Goal: Obtain resource: Download file/media

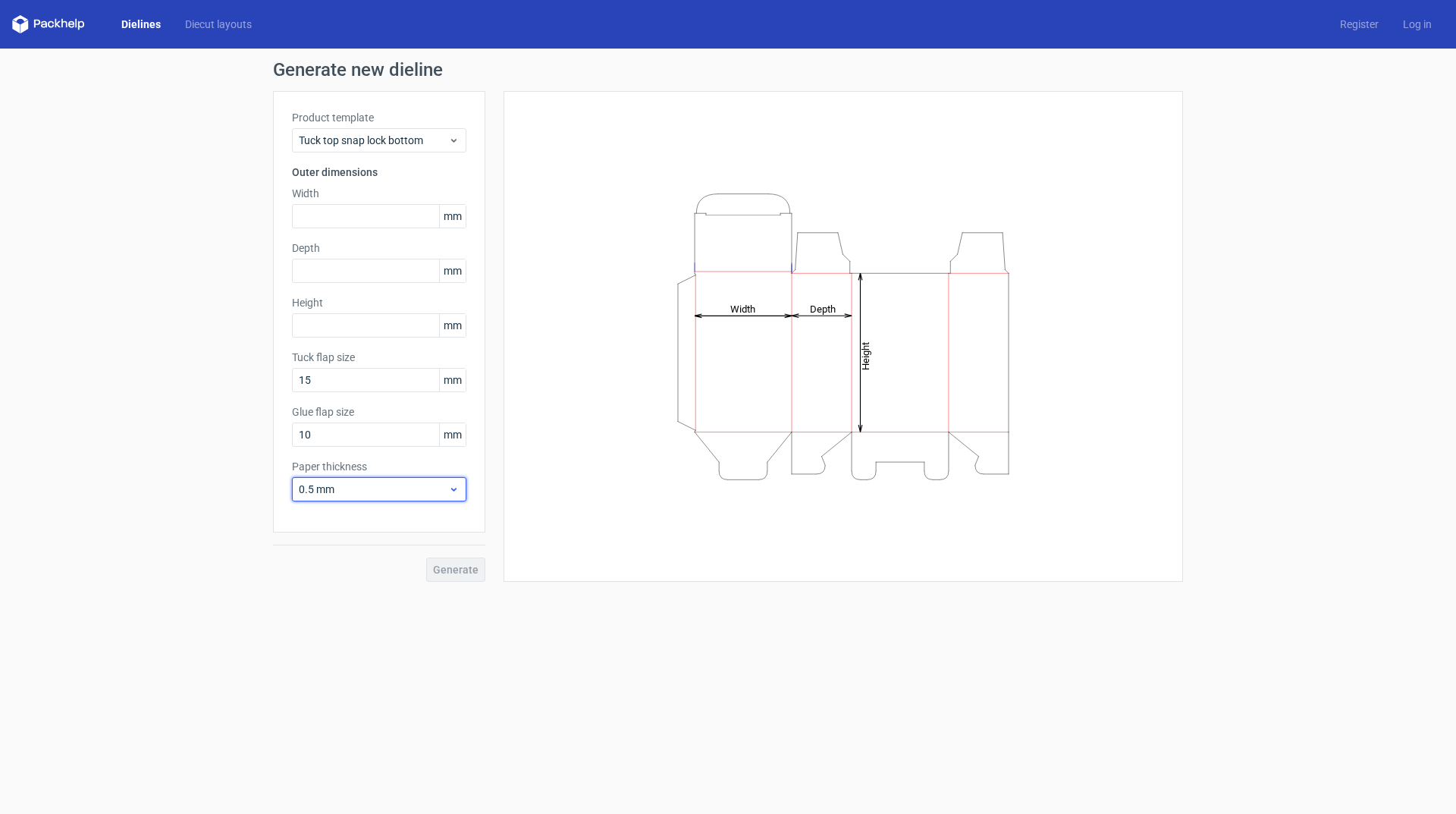
click at [396, 493] on span "0.5 mm" at bounding box center [373, 489] width 150 height 15
click at [452, 138] on icon at bounding box center [454, 140] width 11 height 12
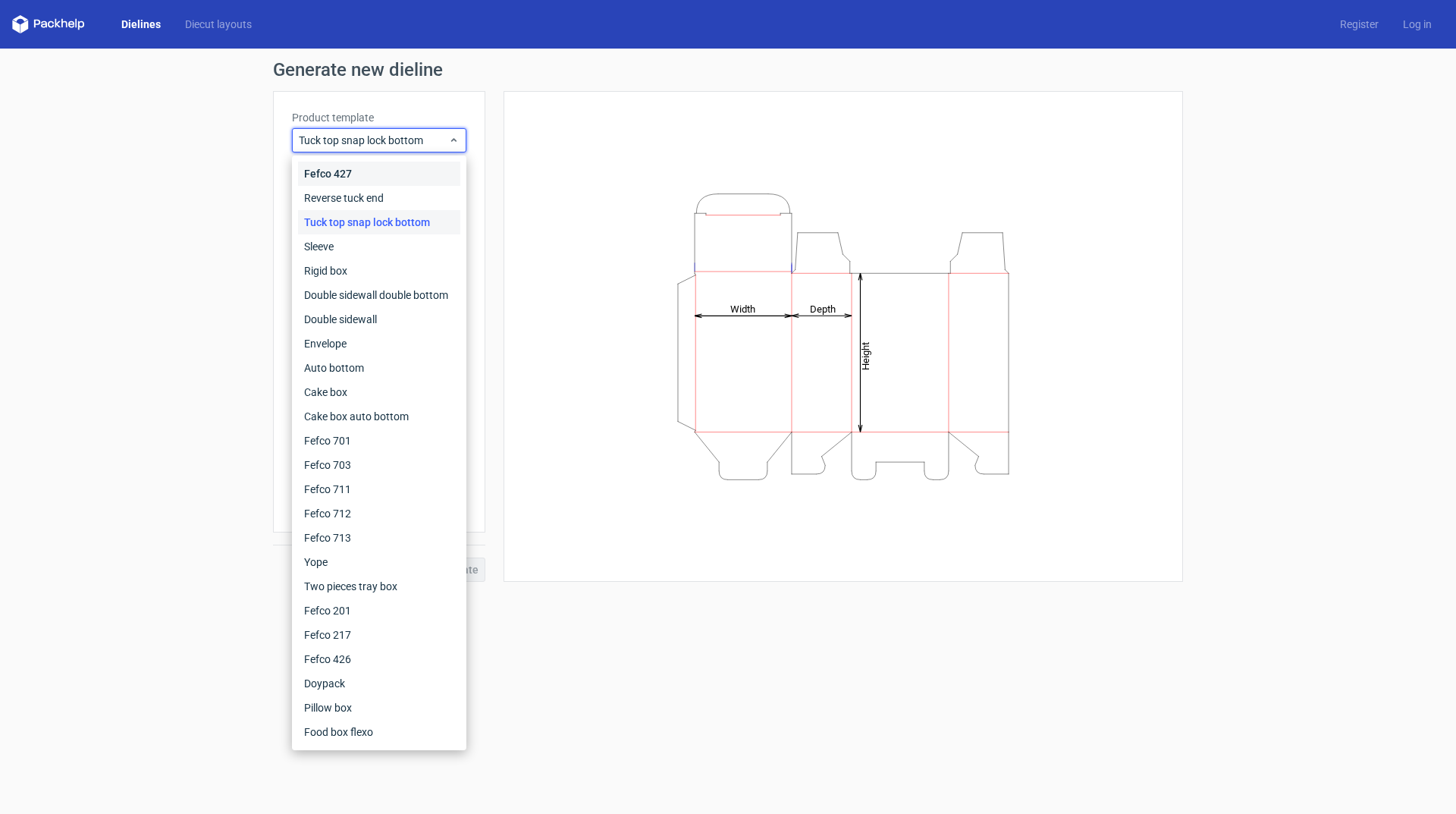
click at [407, 171] on div "Fefco 427" at bounding box center [379, 174] width 162 height 25
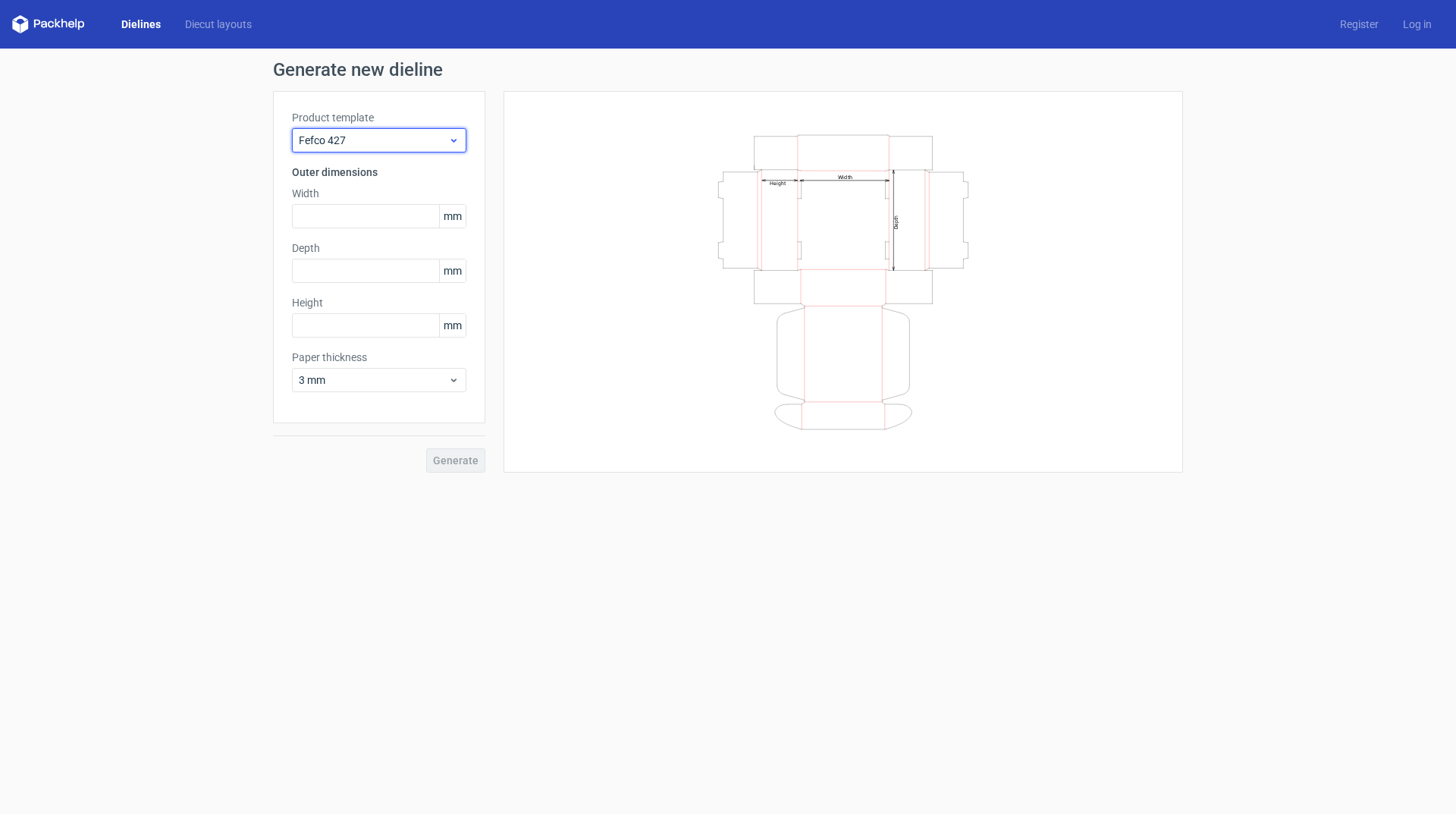
click at [432, 143] on span "Fefco 427" at bounding box center [373, 140] width 150 height 15
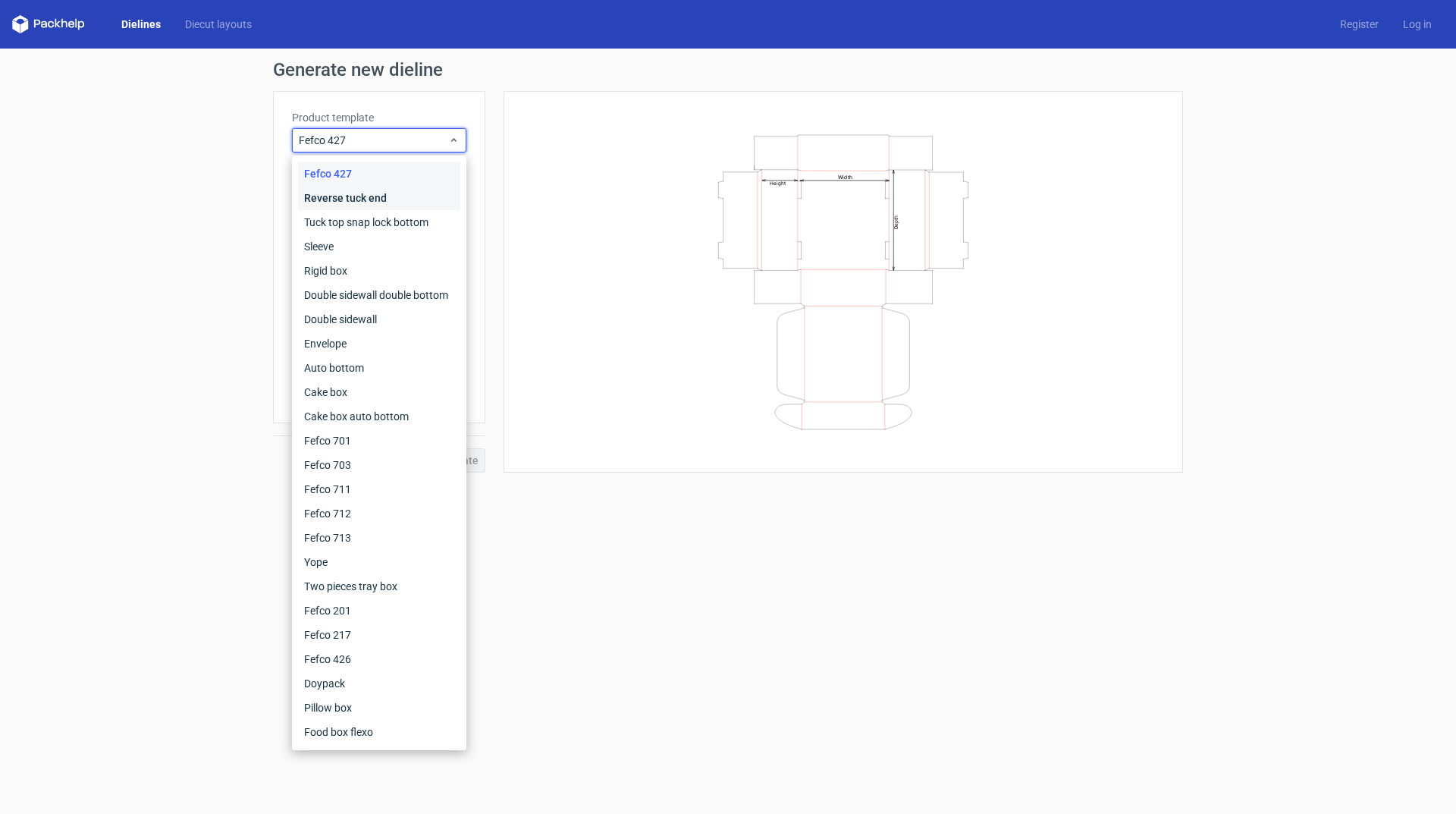
click at [390, 196] on div "Reverse tuck end" at bounding box center [379, 198] width 162 height 25
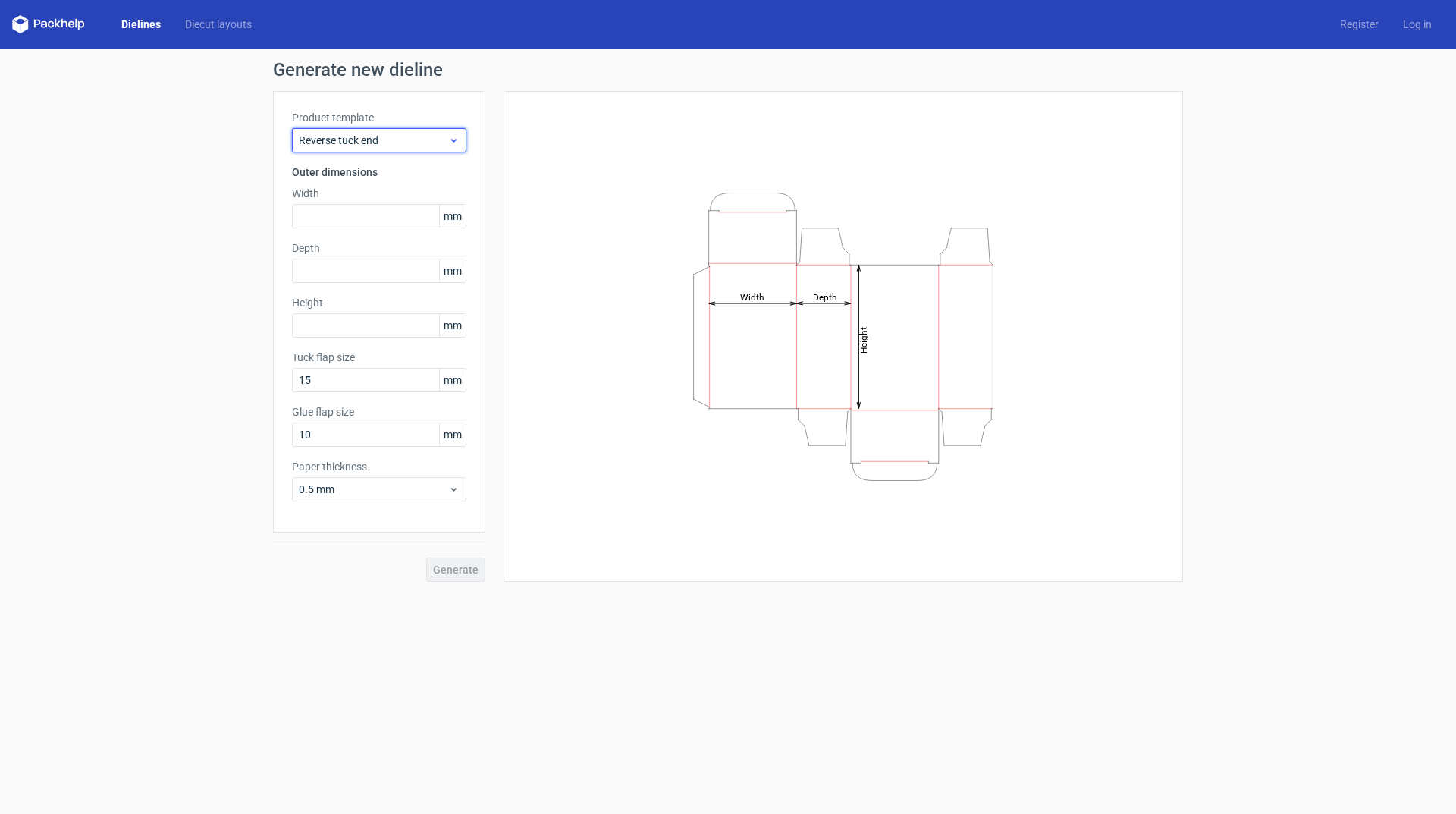
click at [424, 149] on div "Reverse tuck end" at bounding box center [379, 141] width 174 height 25
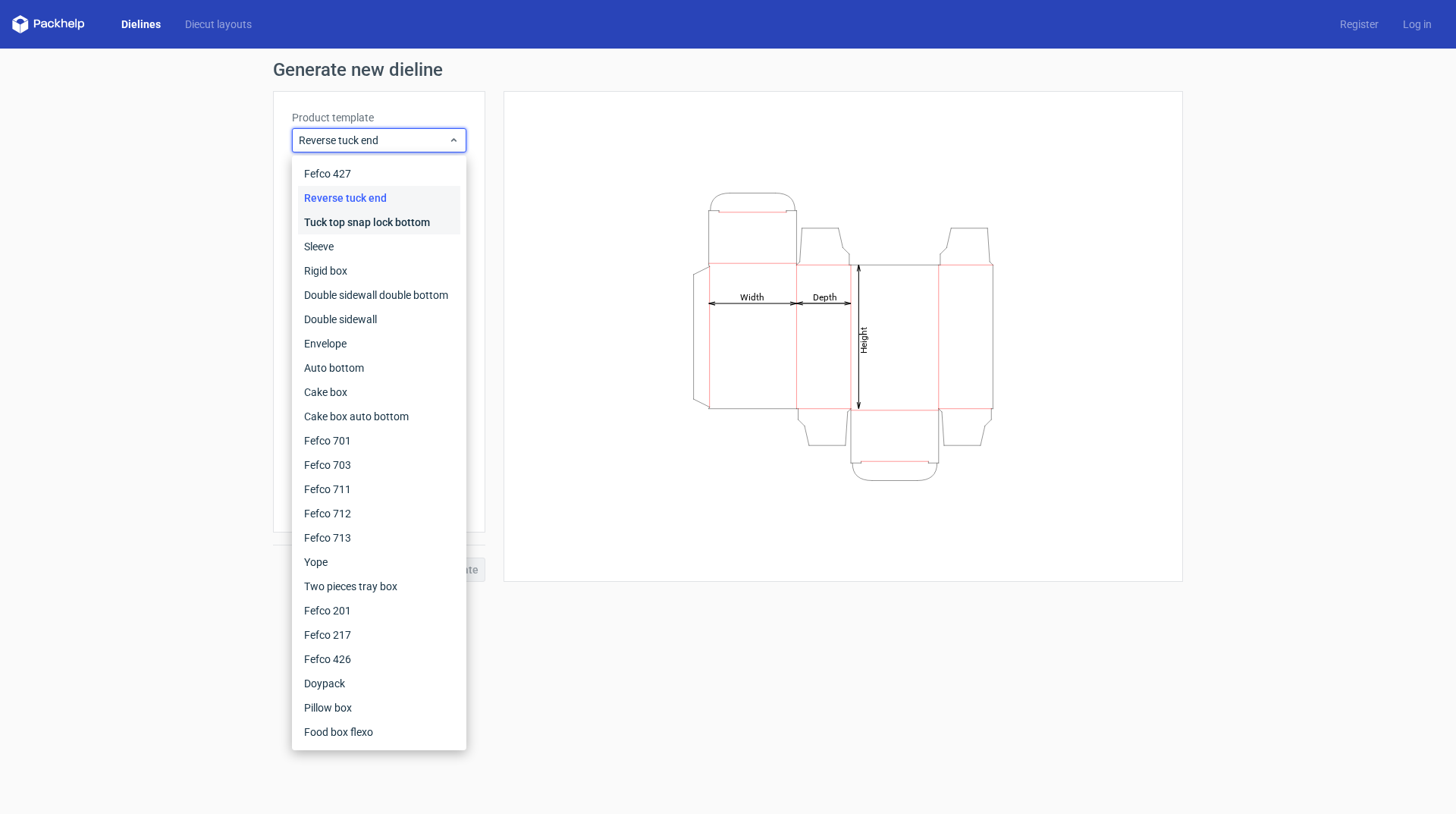
click at [382, 223] on div "Tuck top snap lock bottom" at bounding box center [379, 222] width 162 height 25
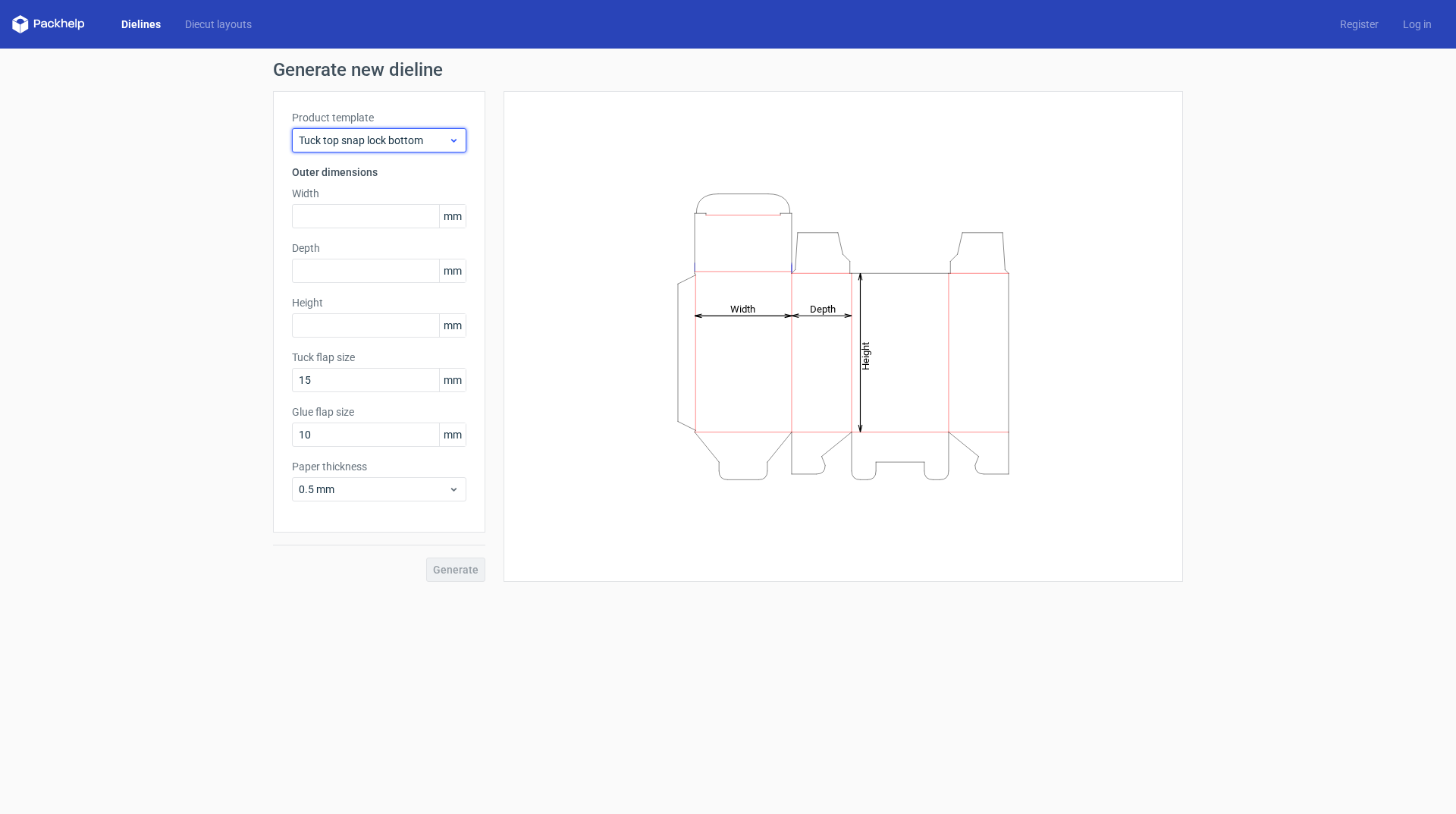
click at [417, 149] on div "Tuck top snap lock bottom" at bounding box center [379, 141] width 174 height 25
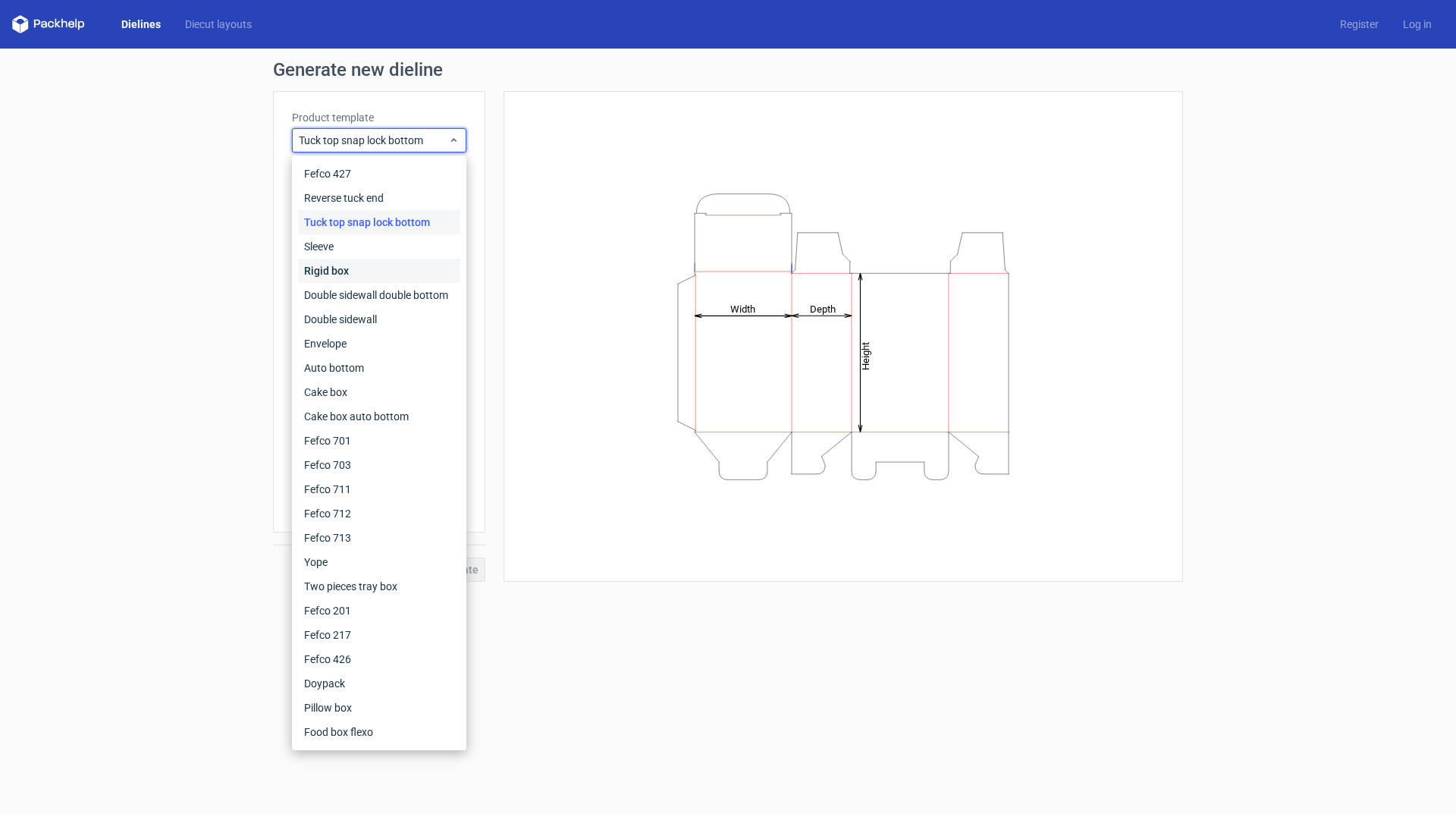
click at [365, 268] on div "Rigid box" at bounding box center [379, 271] width 162 height 25
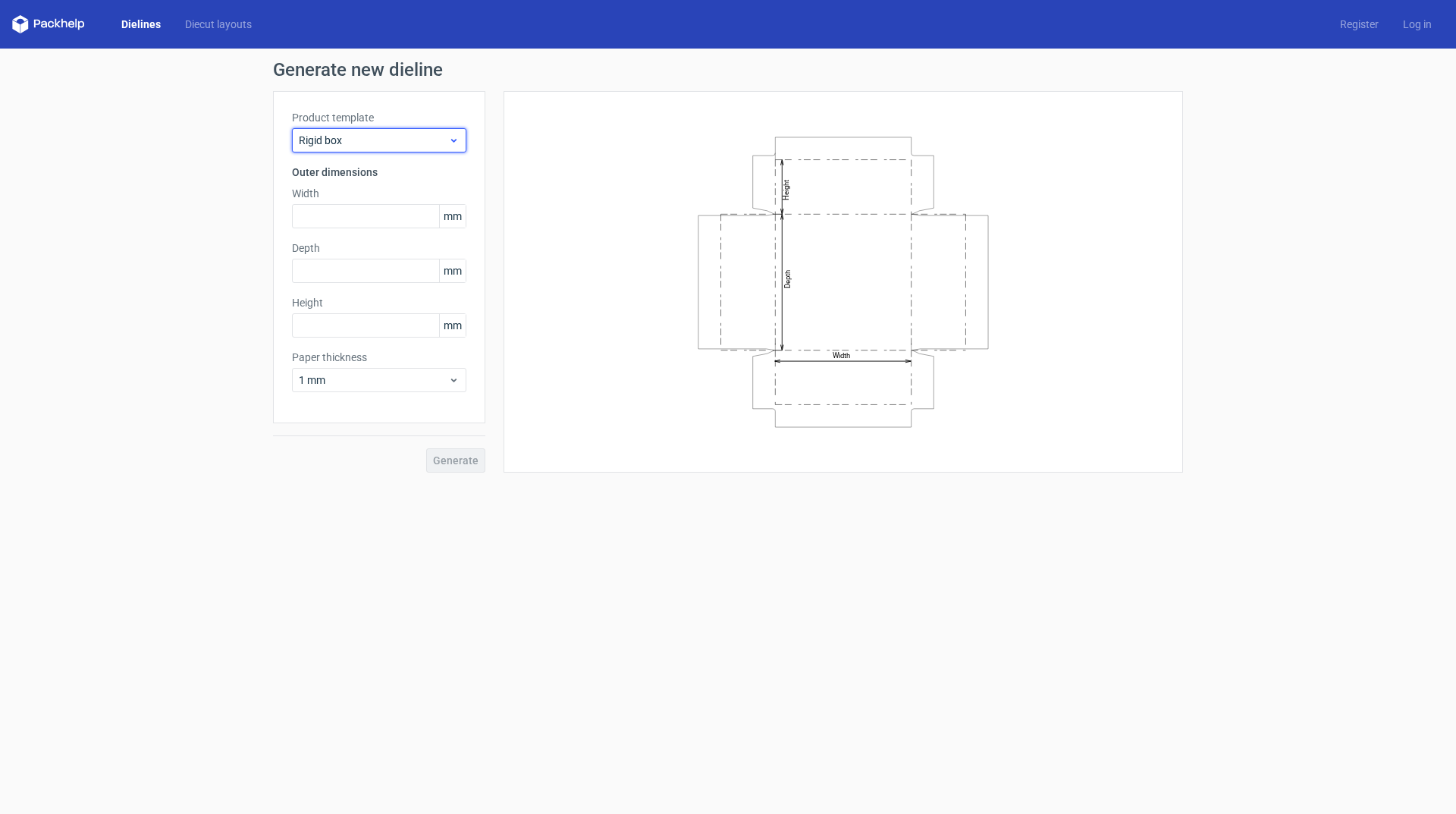
click at [412, 139] on span "Rigid box" at bounding box center [373, 140] width 150 height 15
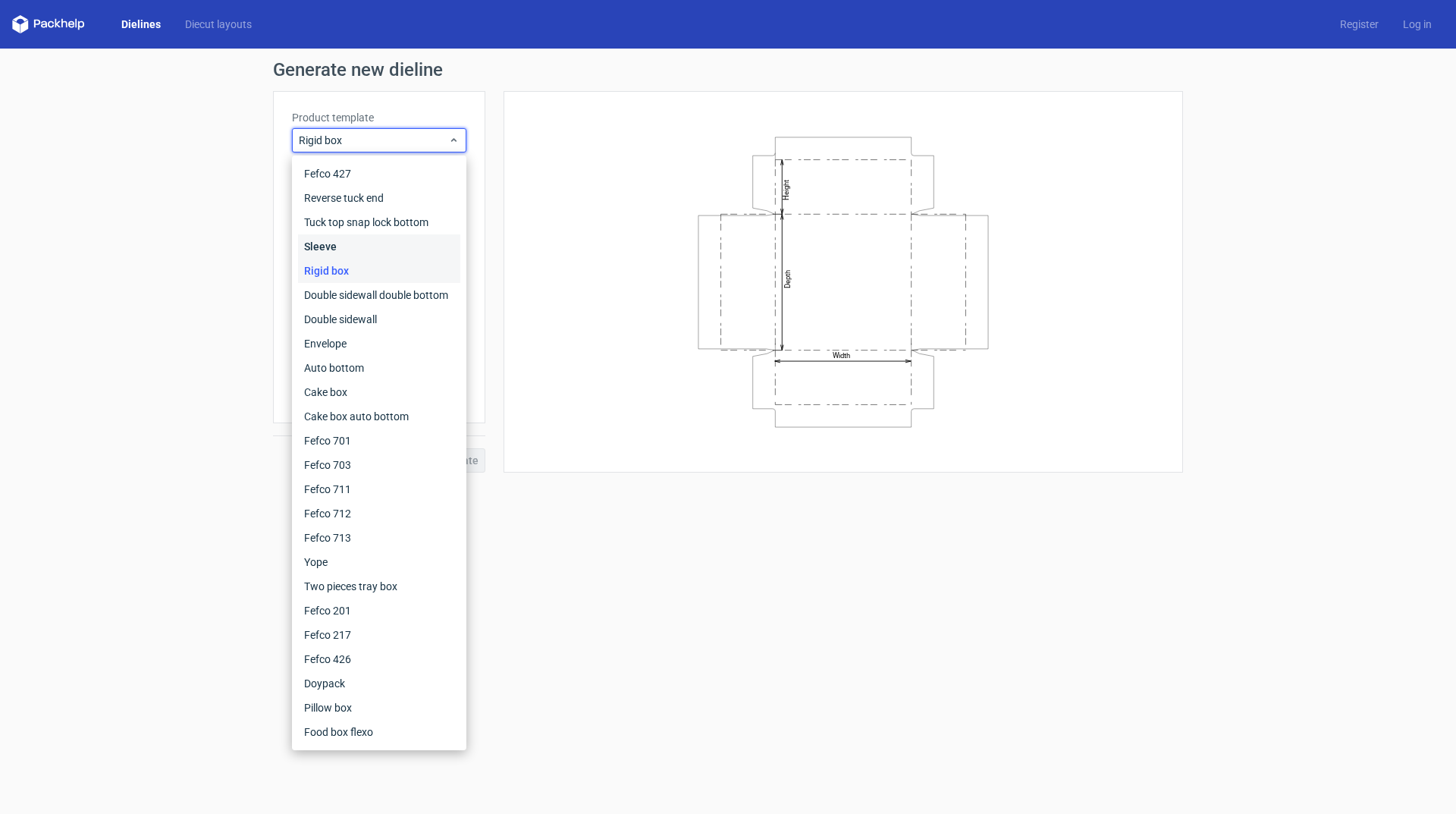
click at [364, 237] on div "Sleeve" at bounding box center [379, 247] width 162 height 25
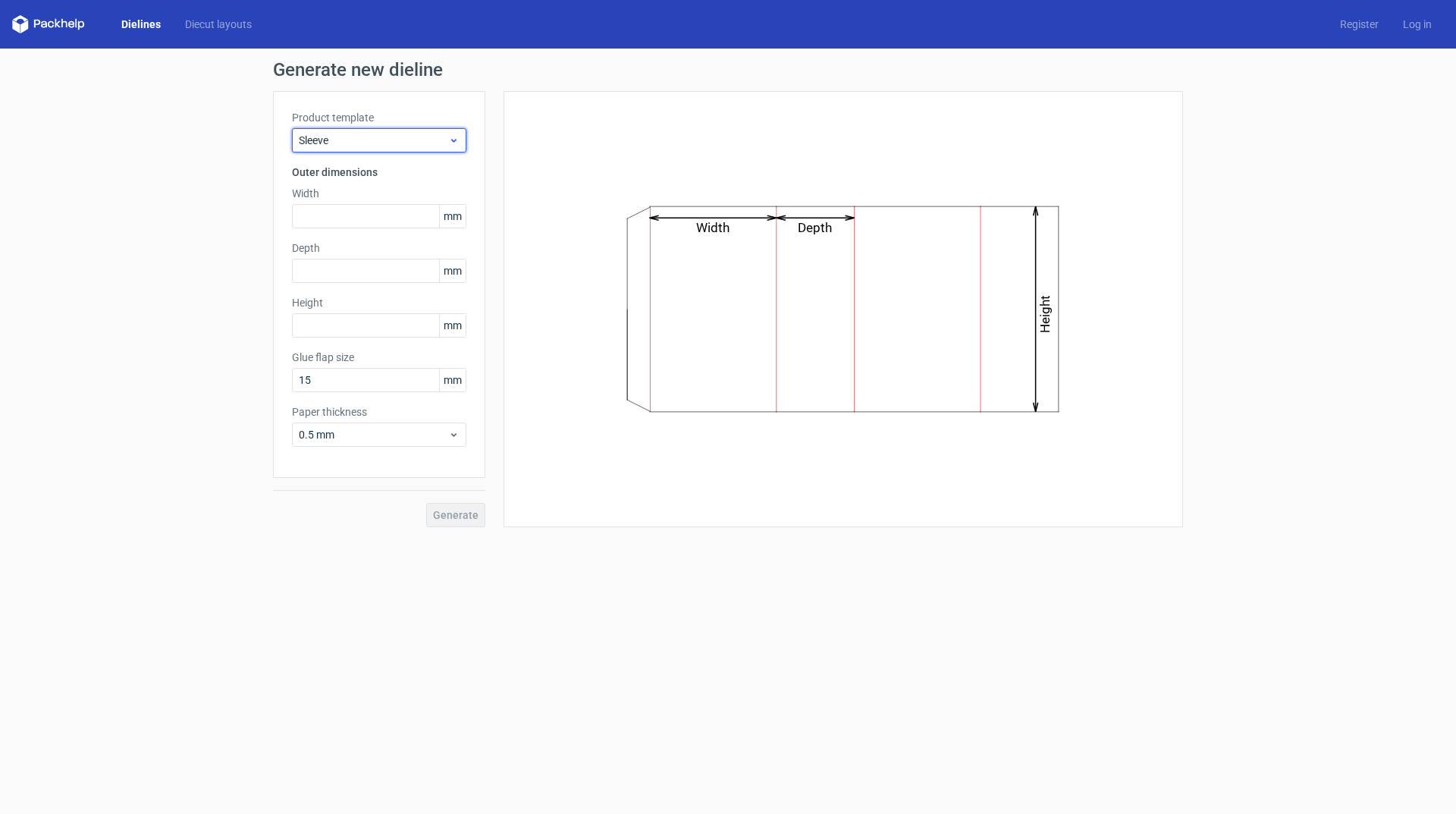
click at [422, 144] on span "Sleeve" at bounding box center [373, 140] width 150 height 15
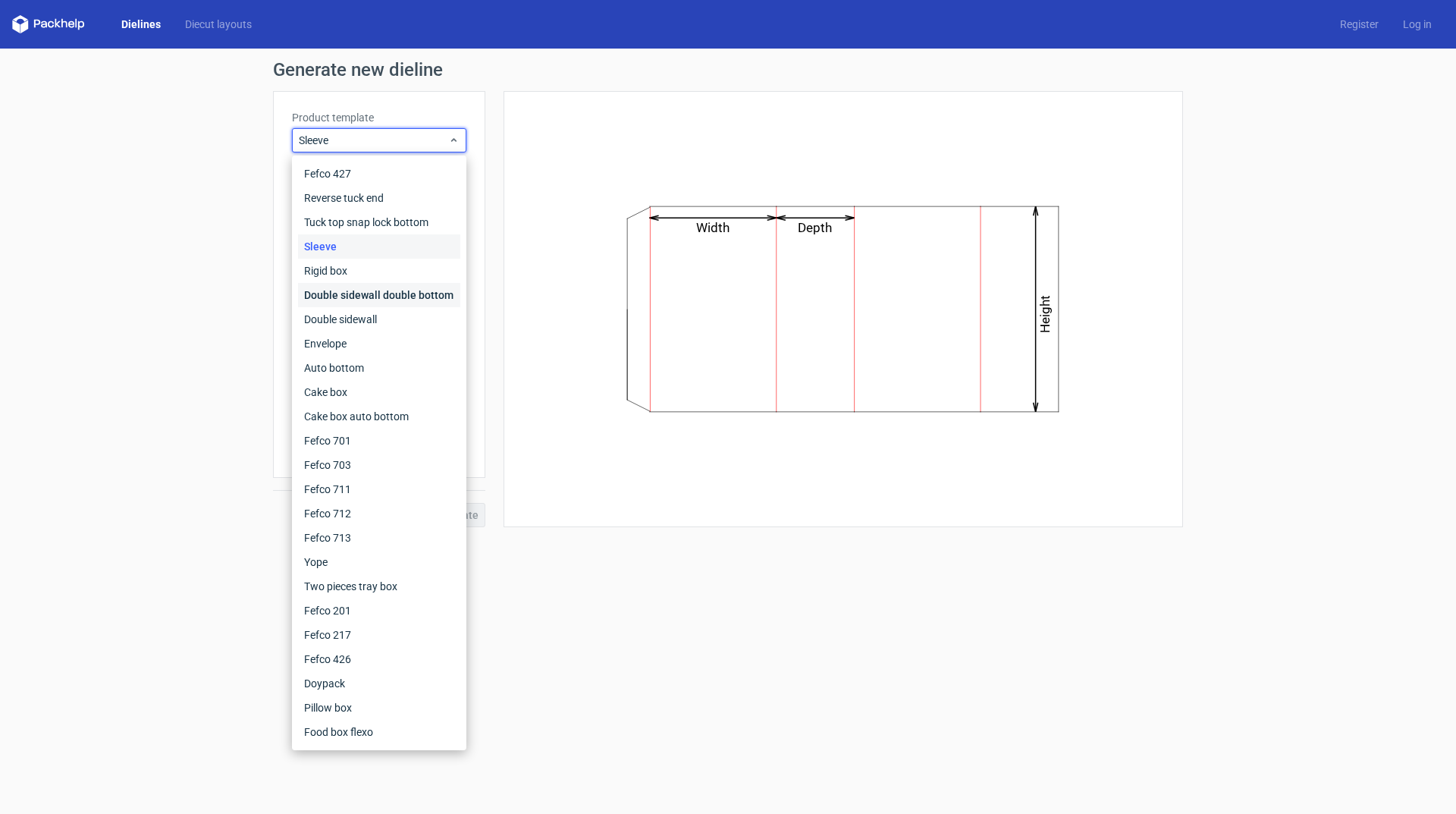
click at [401, 297] on div "Double sidewall double bottom" at bounding box center [379, 295] width 162 height 25
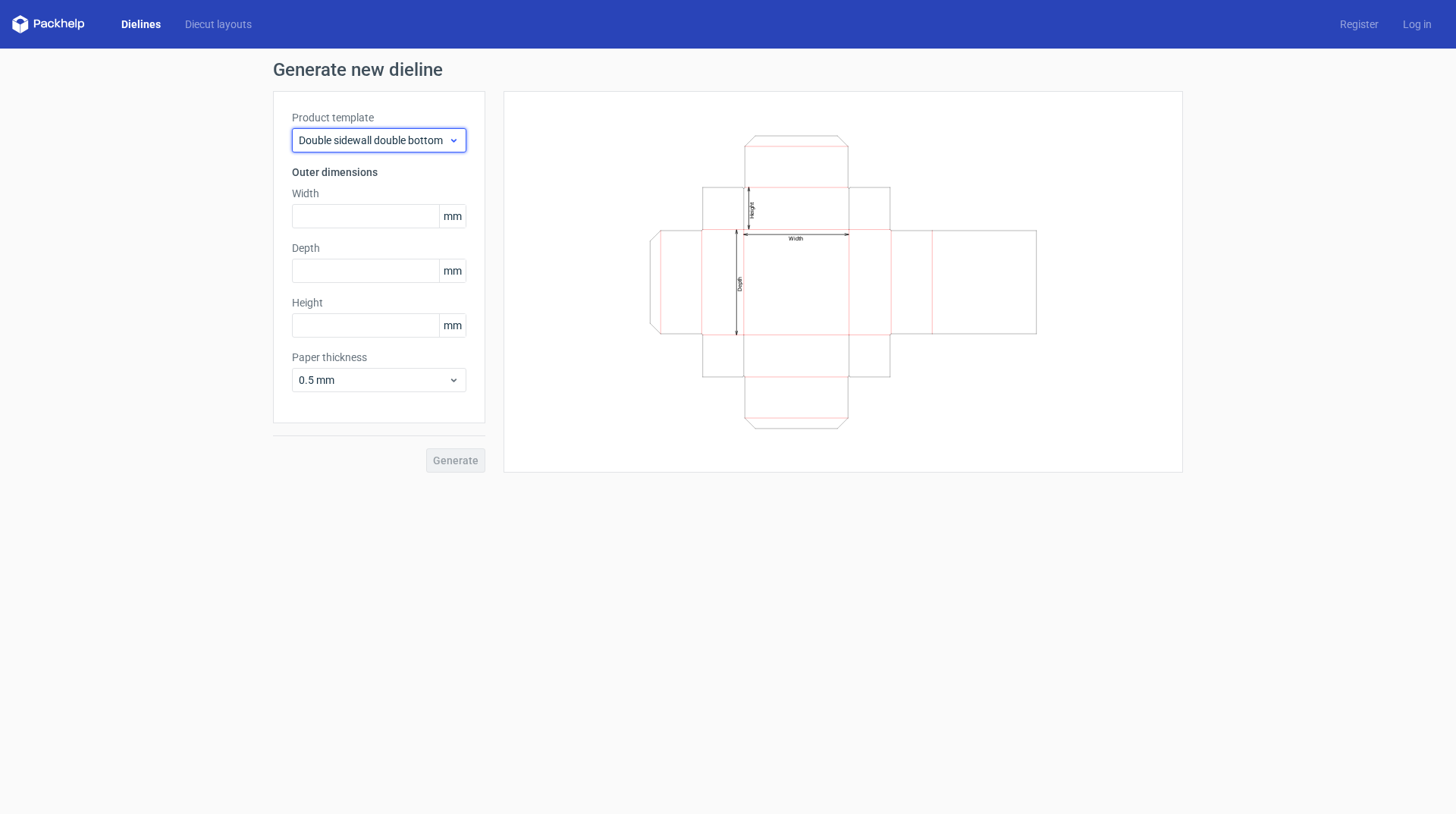
click at [432, 144] on span "Double sidewall double bottom" at bounding box center [373, 140] width 150 height 15
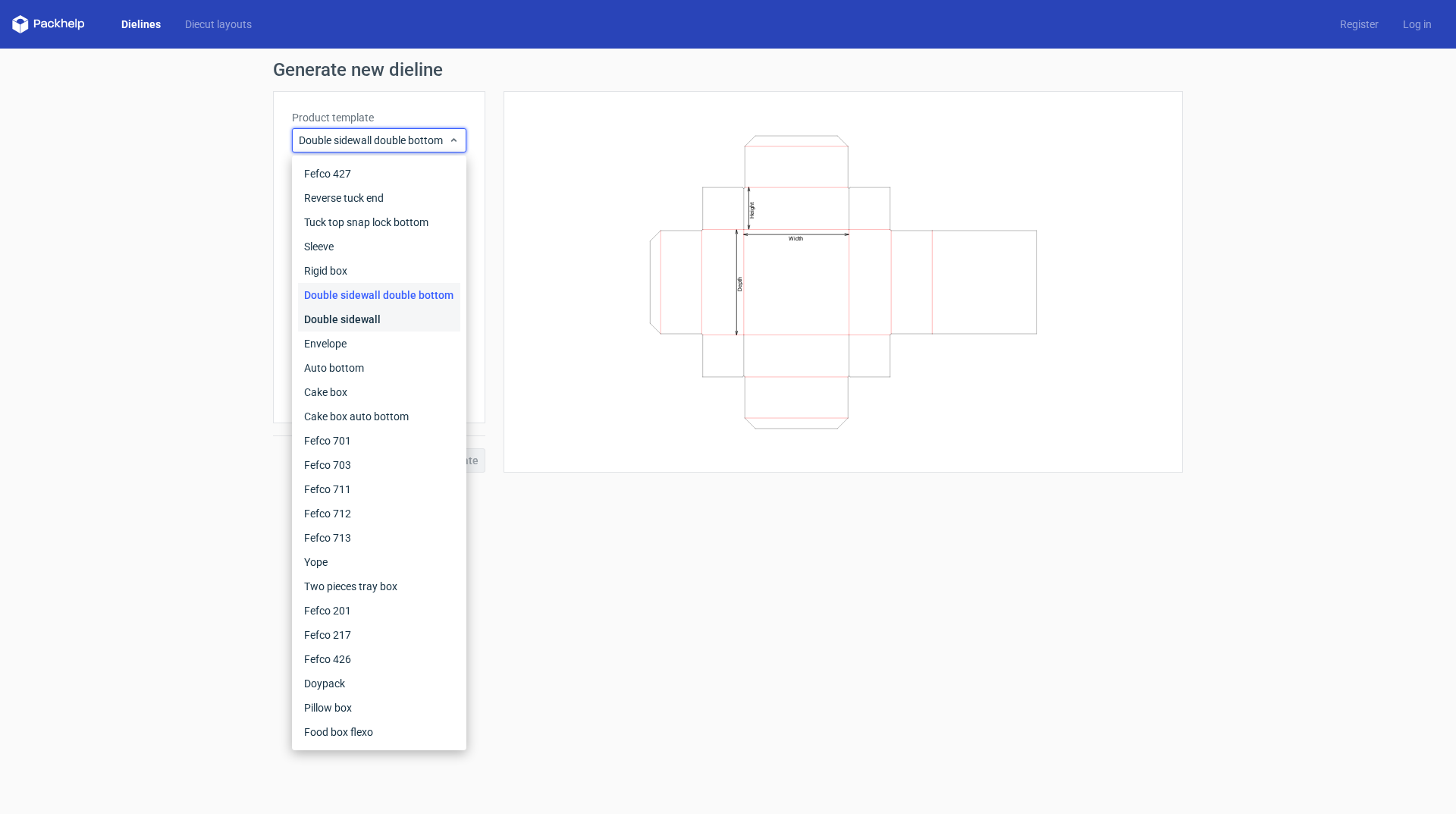
click at [382, 315] on div "Double sidewall" at bounding box center [379, 320] width 162 height 25
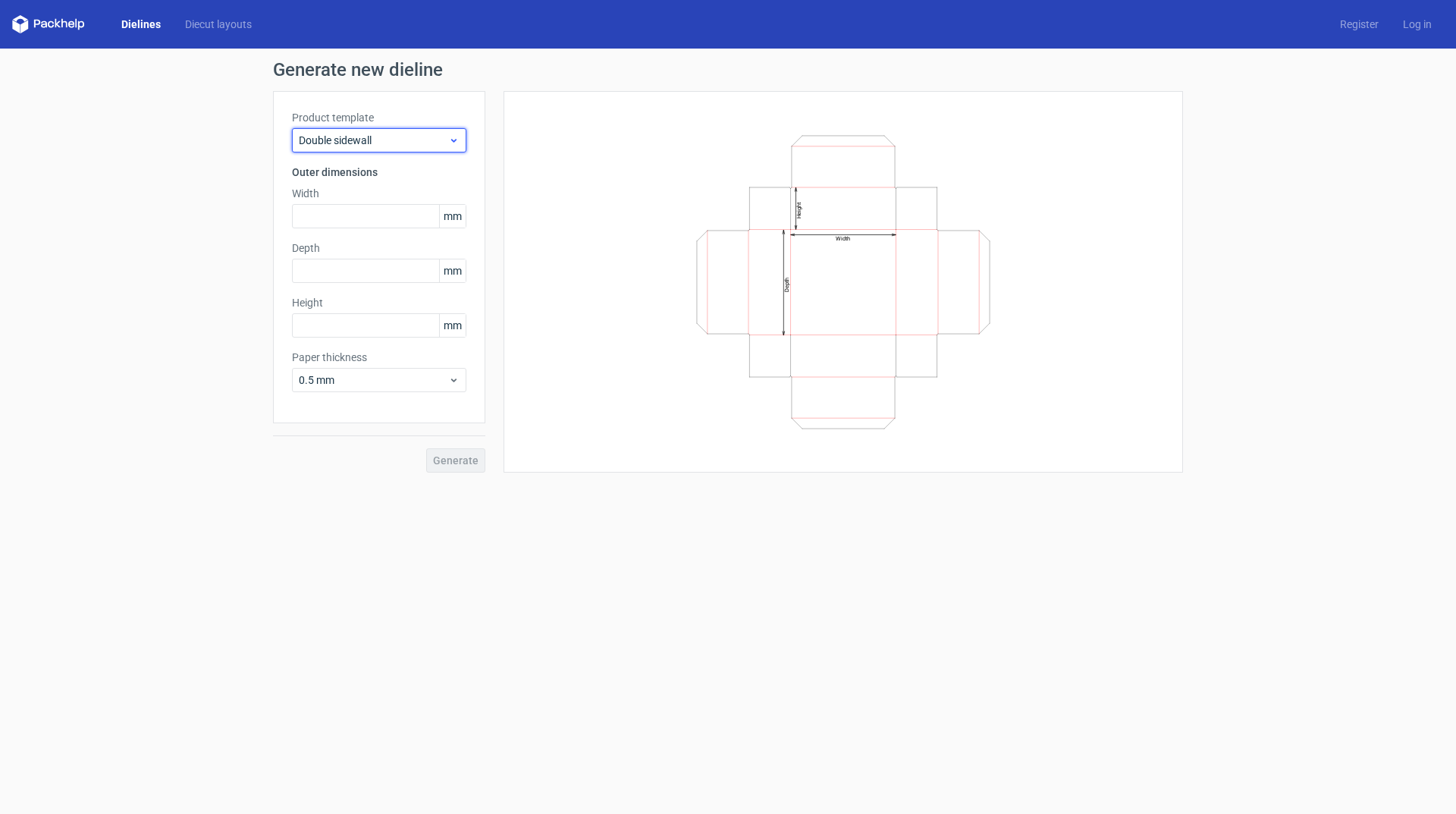
click at [425, 136] on span "Double sidewall" at bounding box center [373, 140] width 150 height 15
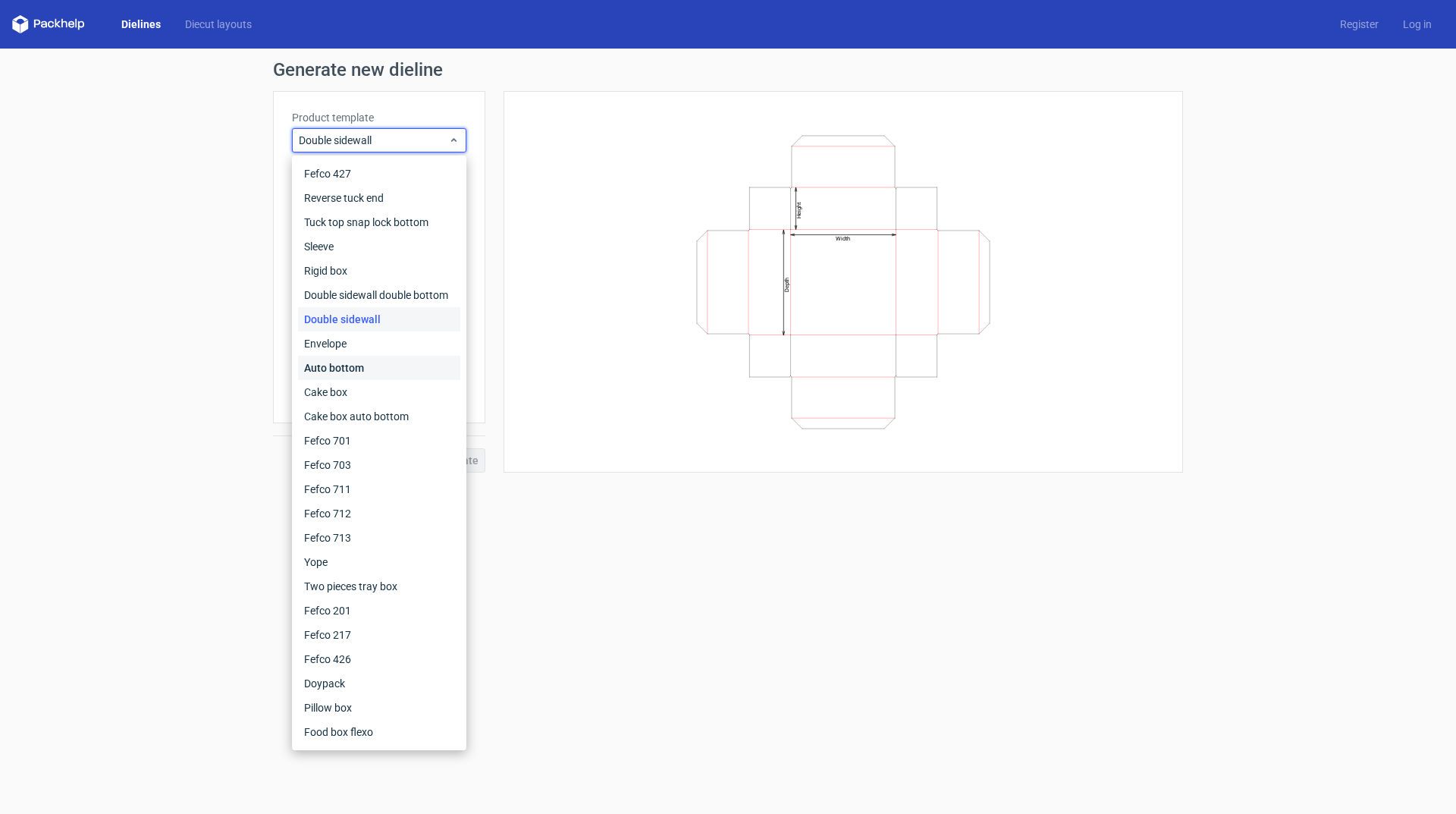
click at [369, 367] on div "Auto bottom" at bounding box center [379, 368] width 162 height 25
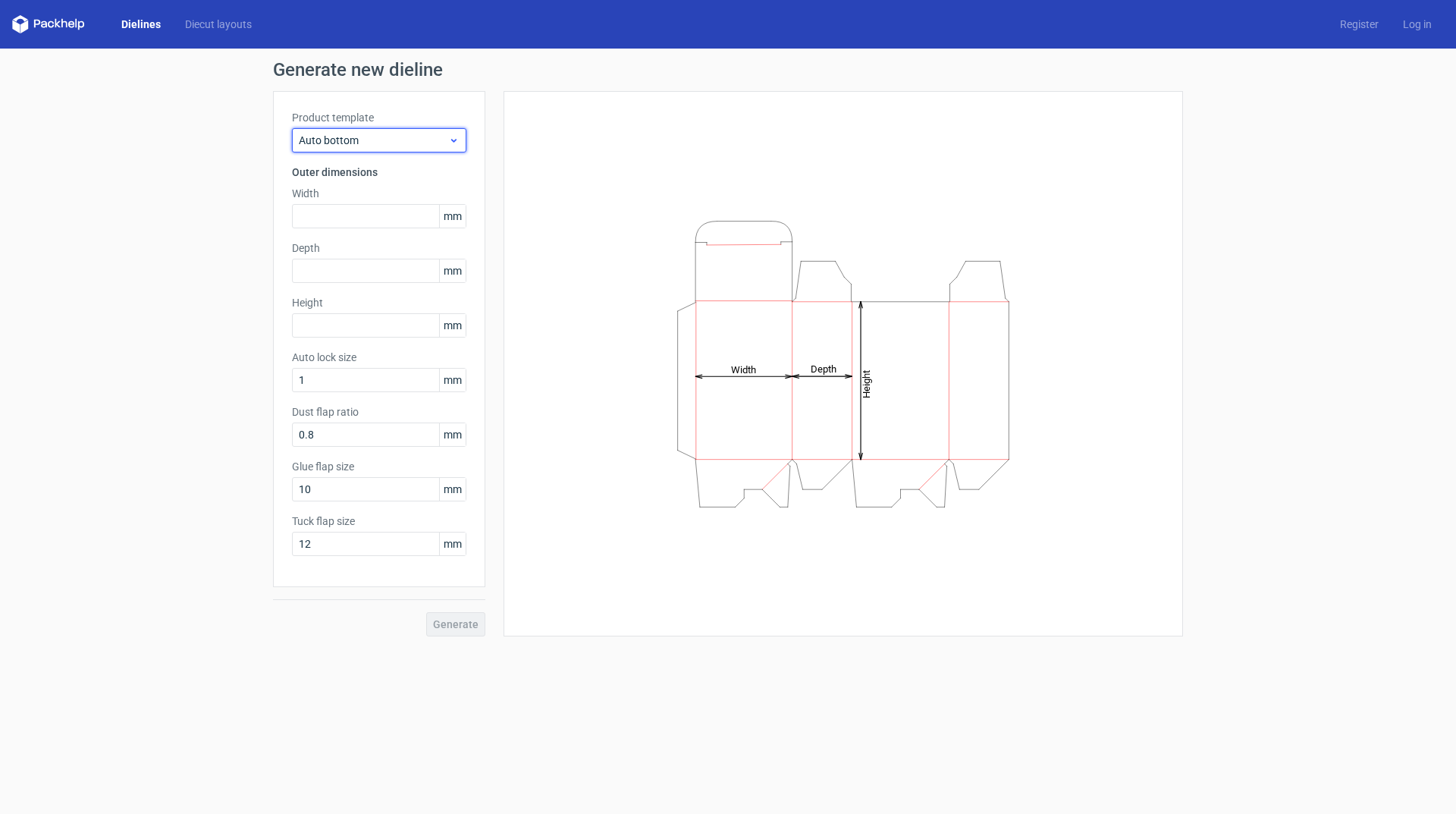
click at [445, 144] on span "Auto bottom" at bounding box center [373, 140] width 150 height 15
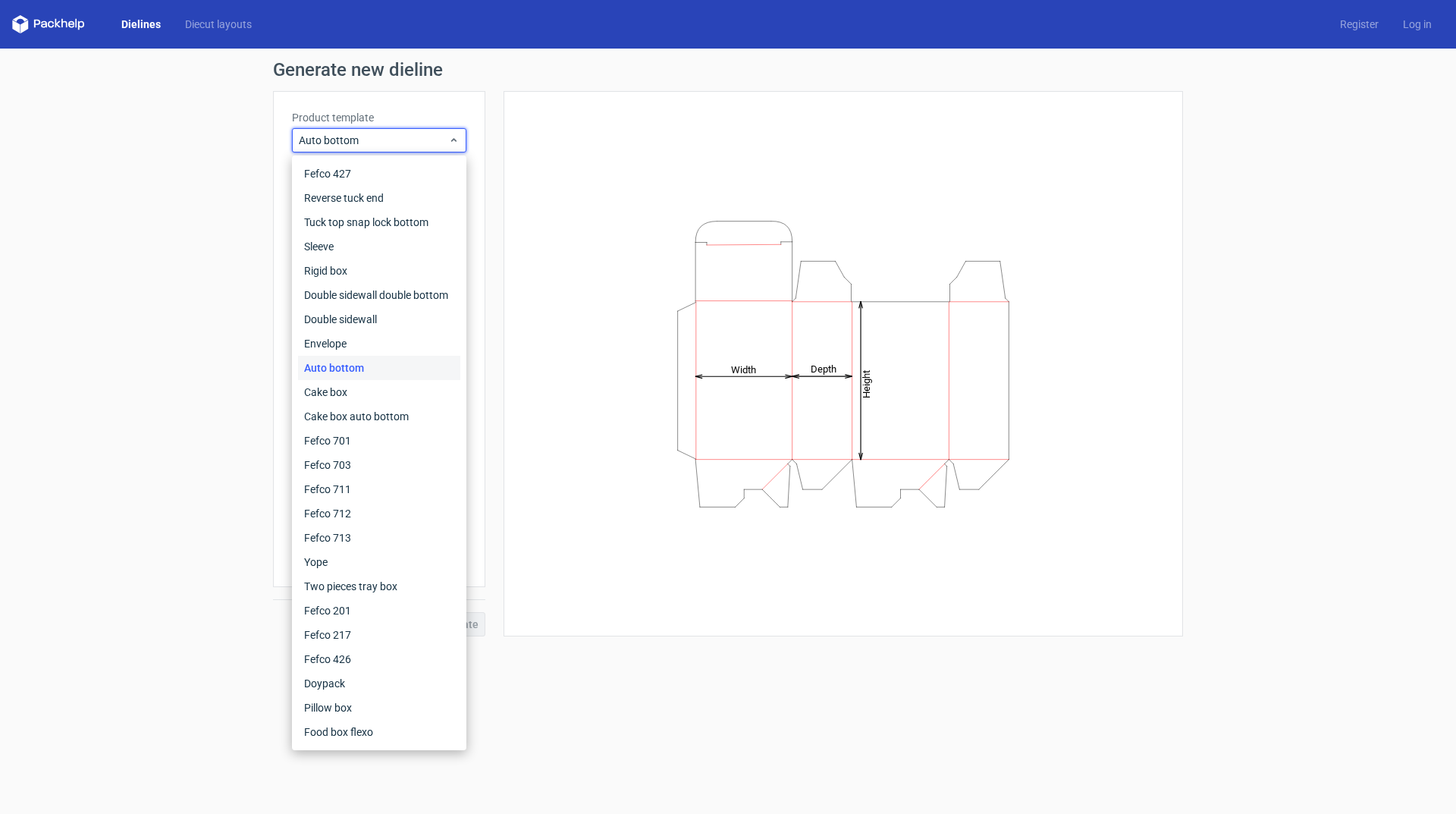
click at [556, 539] on div "Height Depth Width" at bounding box center [843, 364] width 641 height 507
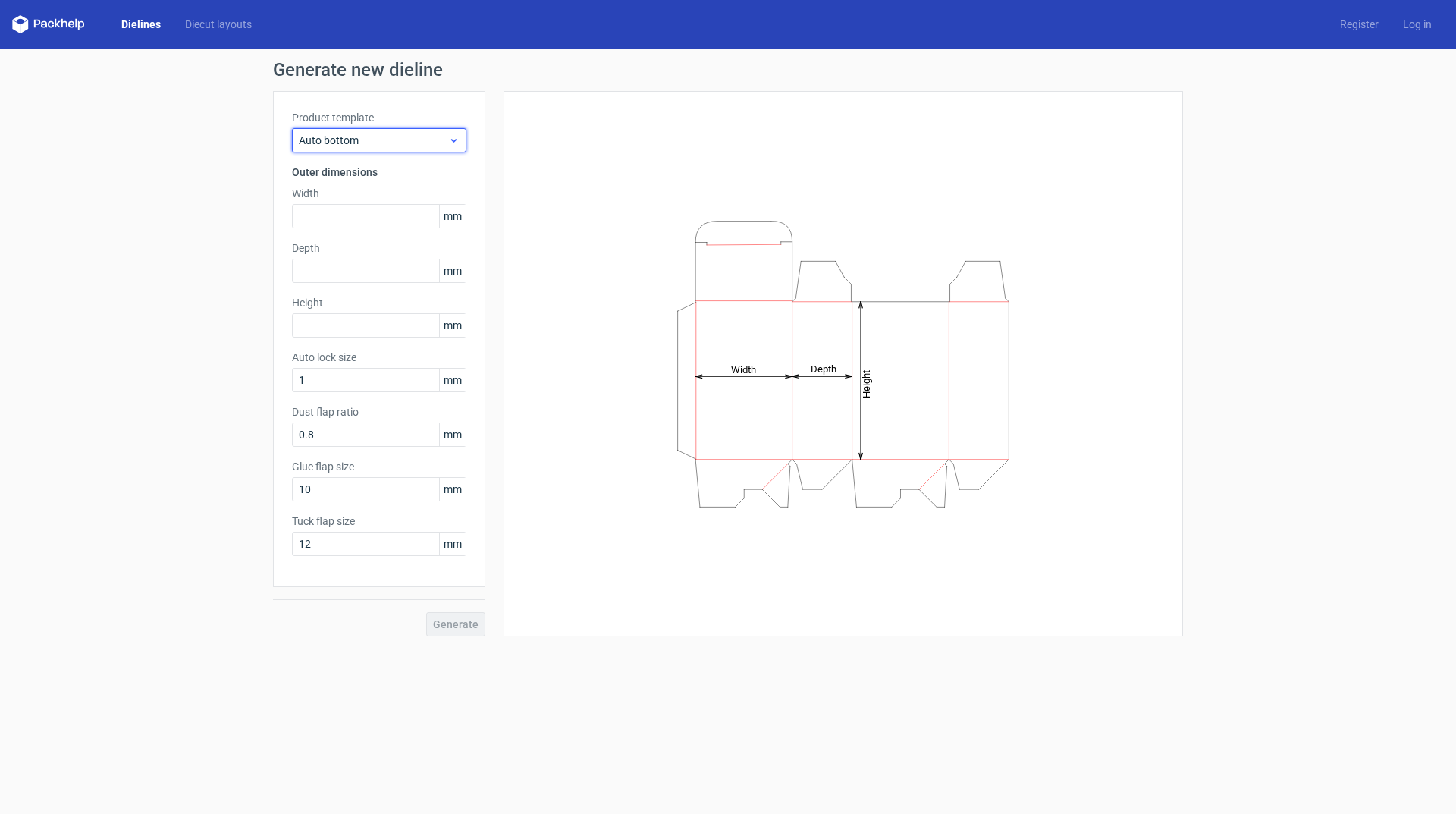
click at [425, 144] on span "Auto bottom" at bounding box center [373, 140] width 150 height 15
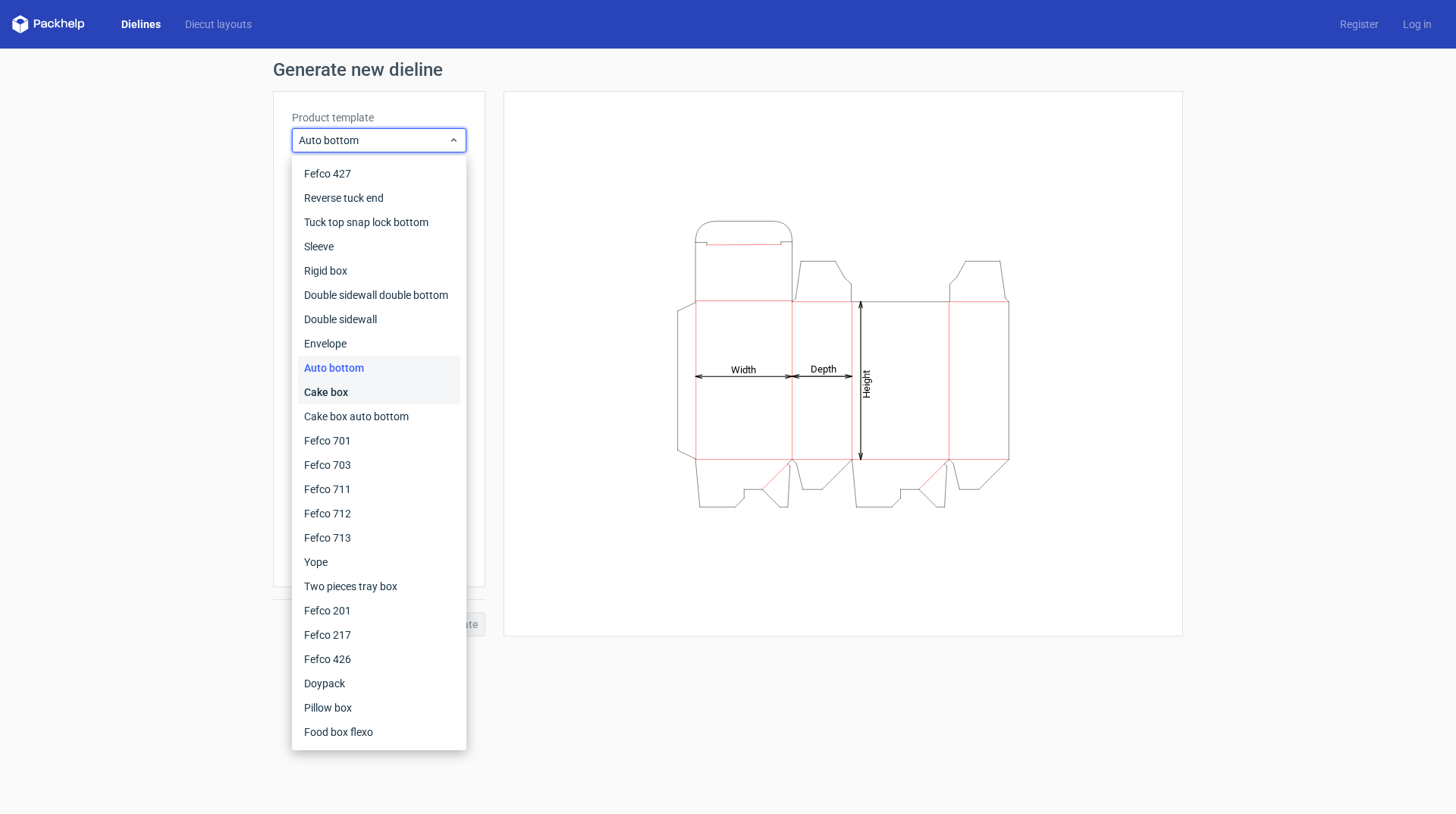
click at [372, 393] on div "Cake box" at bounding box center [379, 392] width 162 height 25
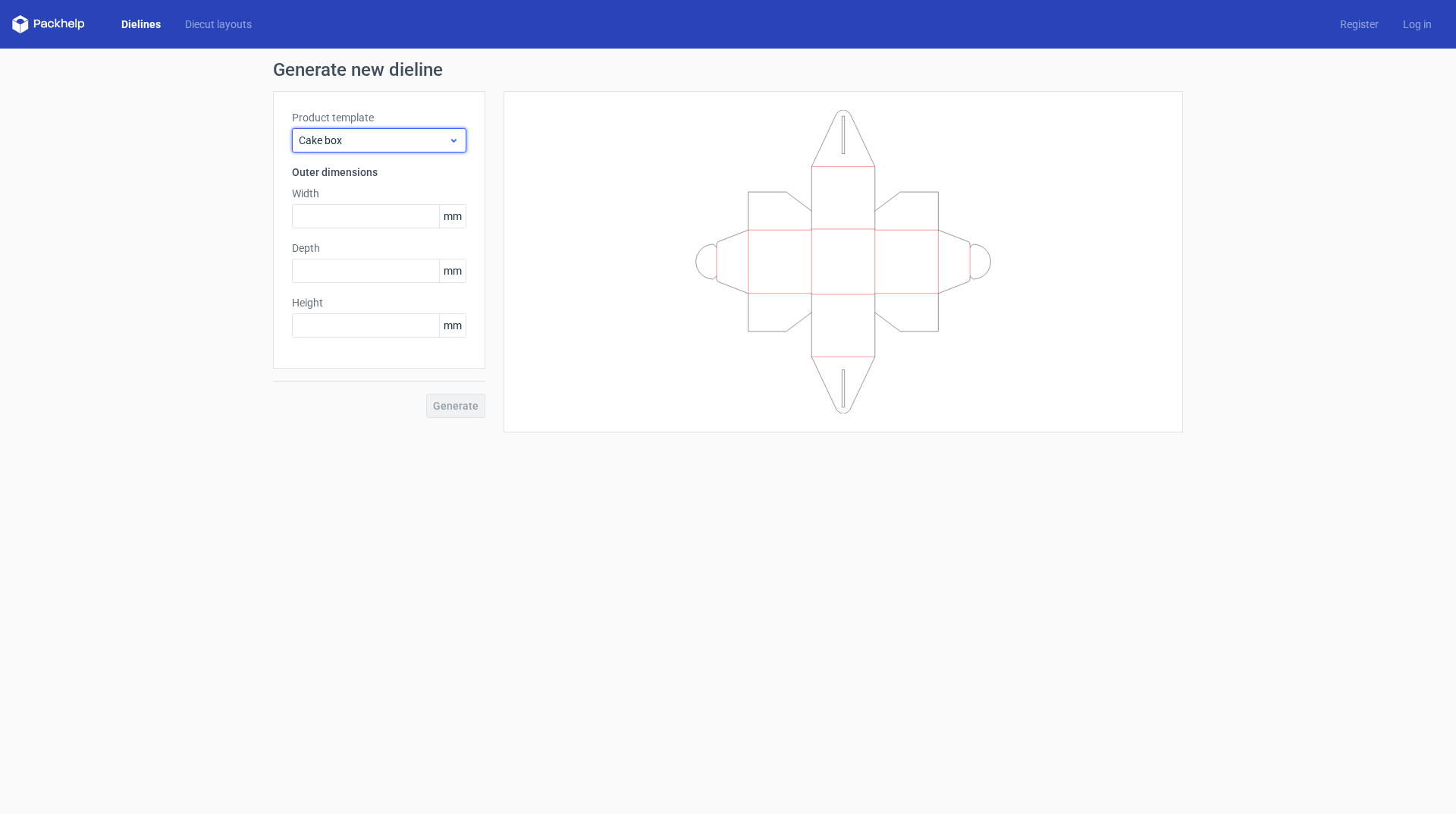
click at [453, 137] on icon at bounding box center [454, 140] width 11 height 12
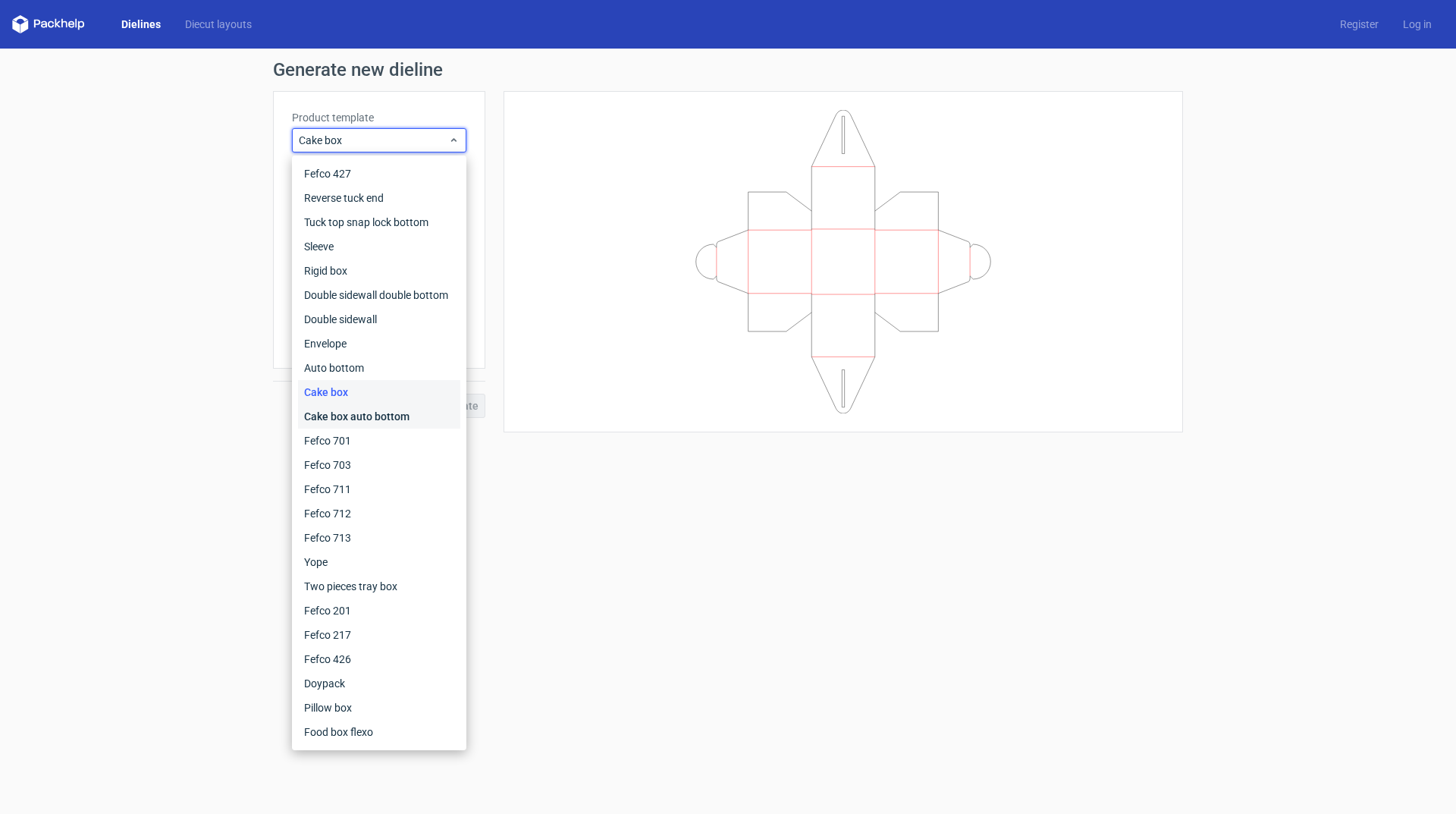
click at [385, 417] on div "Cake box auto bottom" at bounding box center [379, 417] width 162 height 25
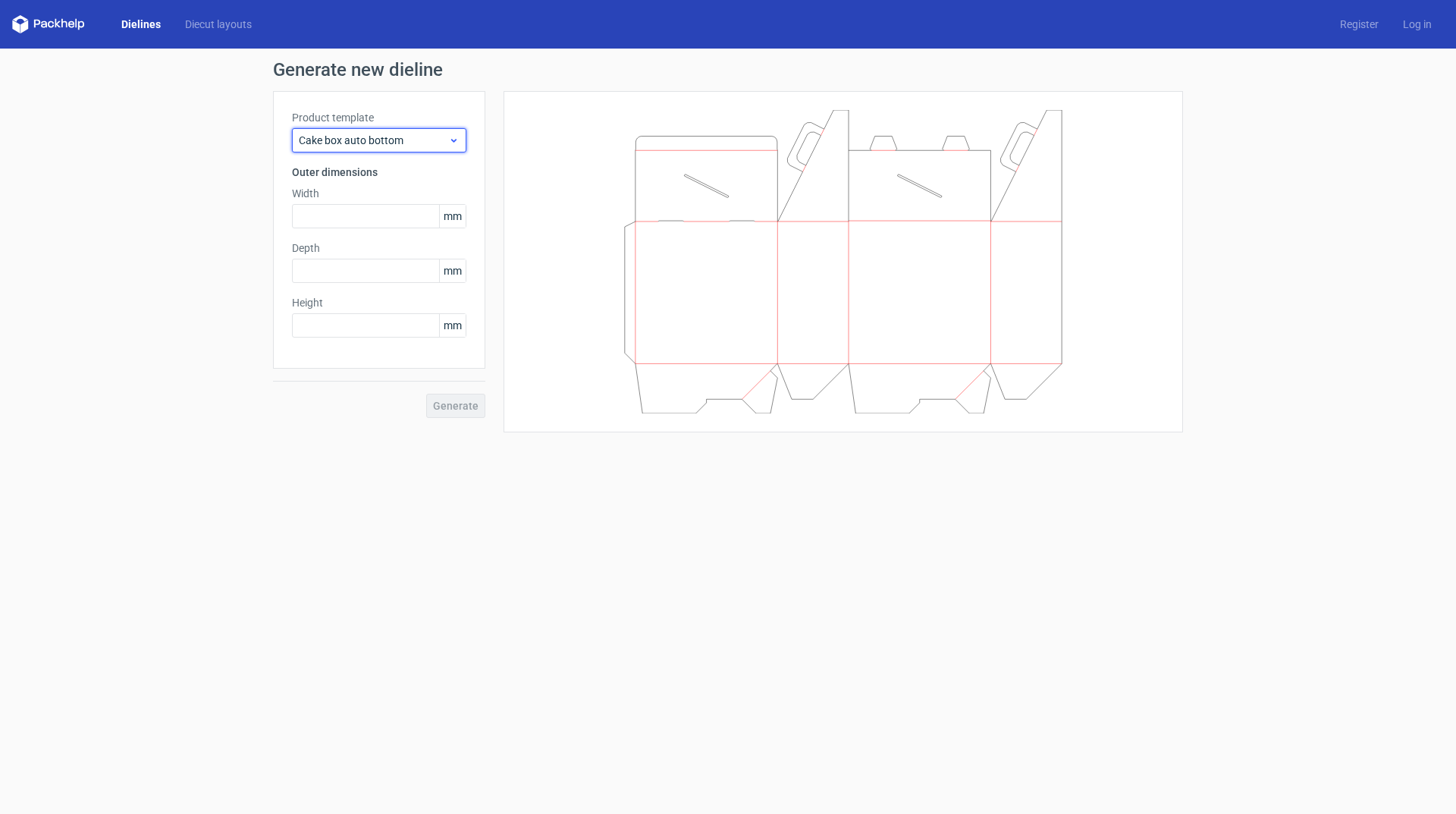
click at [455, 138] on icon at bounding box center [454, 140] width 11 height 12
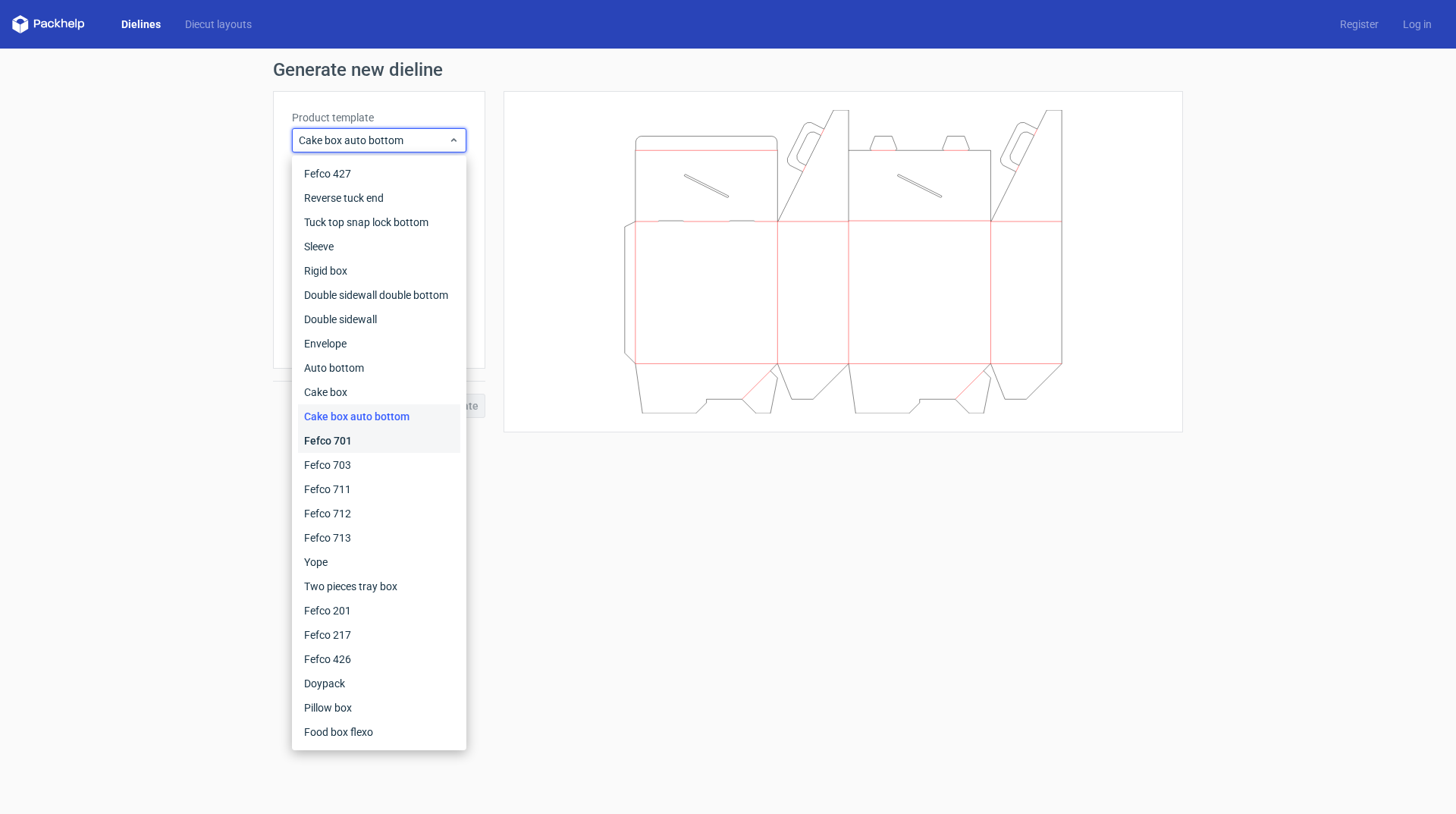
click at [380, 442] on div "Fefco 701" at bounding box center [379, 440] width 162 height 25
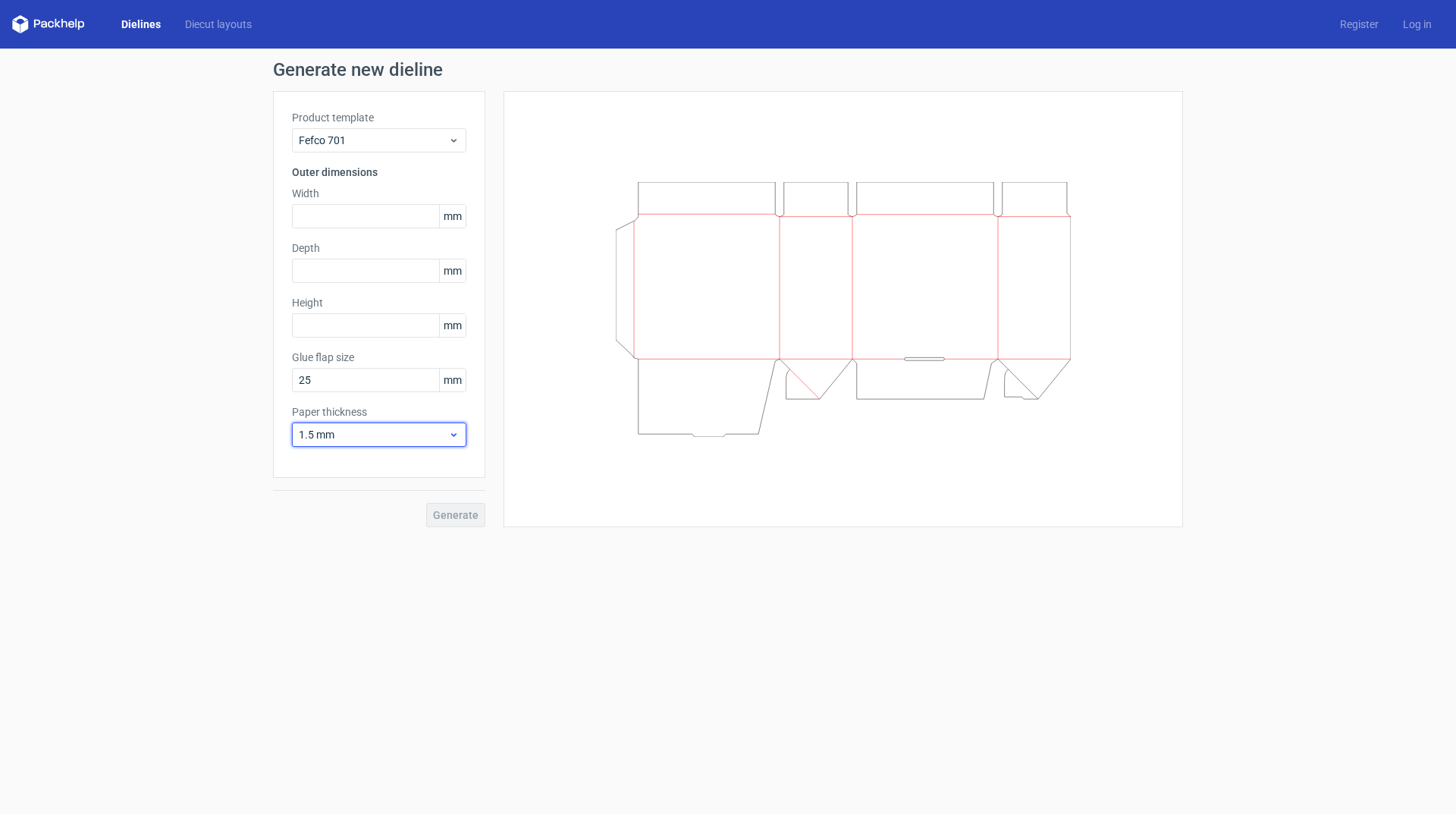
click at [445, 433] on span "1.5 mm" at bounding box center [373, 434] width 150 height 15
click at [372, 591] on div "4 mm" at bounding box center [379, 589] width 162 height 25
click at [377, 139] on span "Fefco 701" at bounding box center [373, 140] width 150 height 15
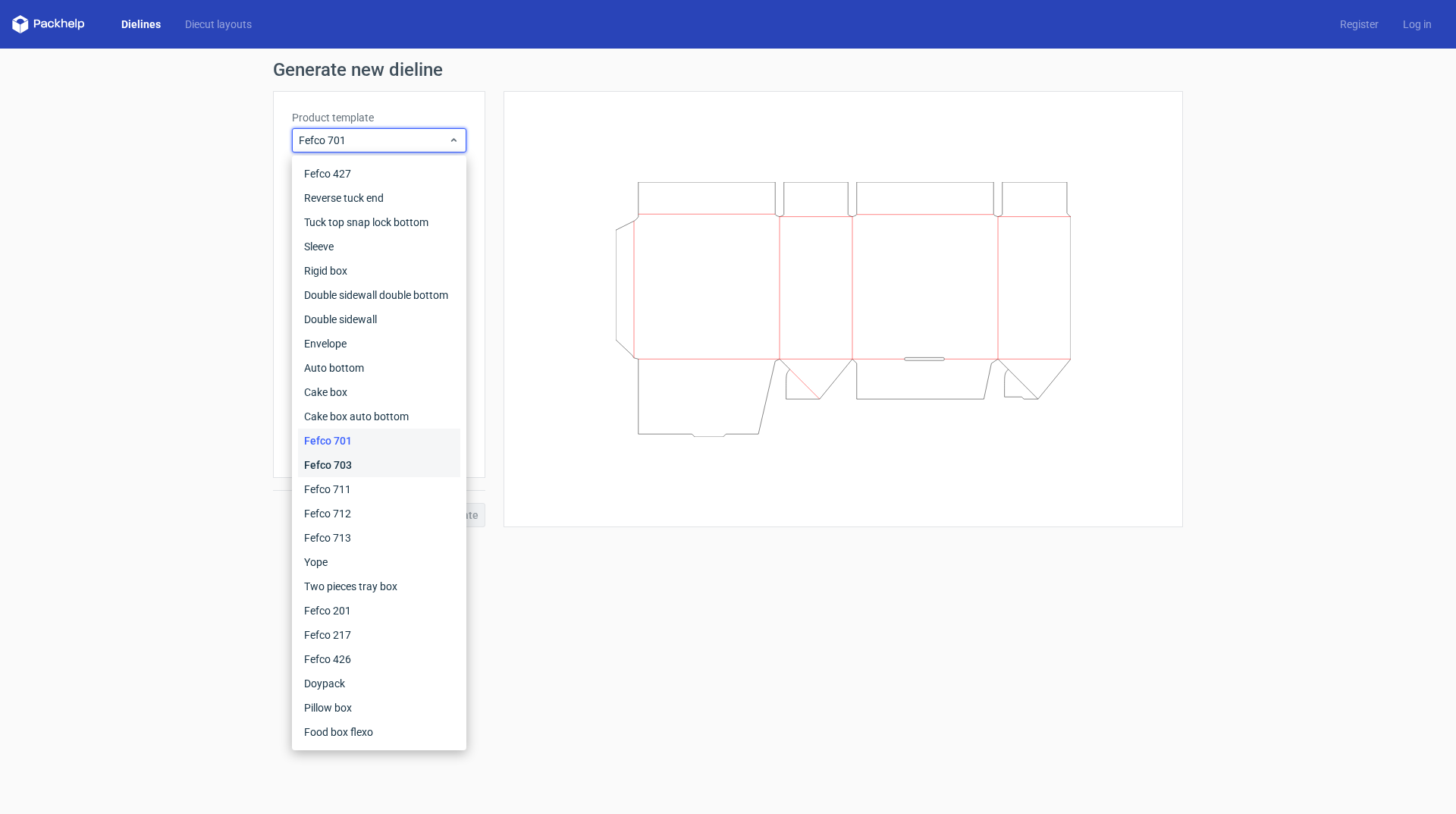
click at [350, 461] on div "Fefco 703" at bounding box center [379, 465] width 162 height 25
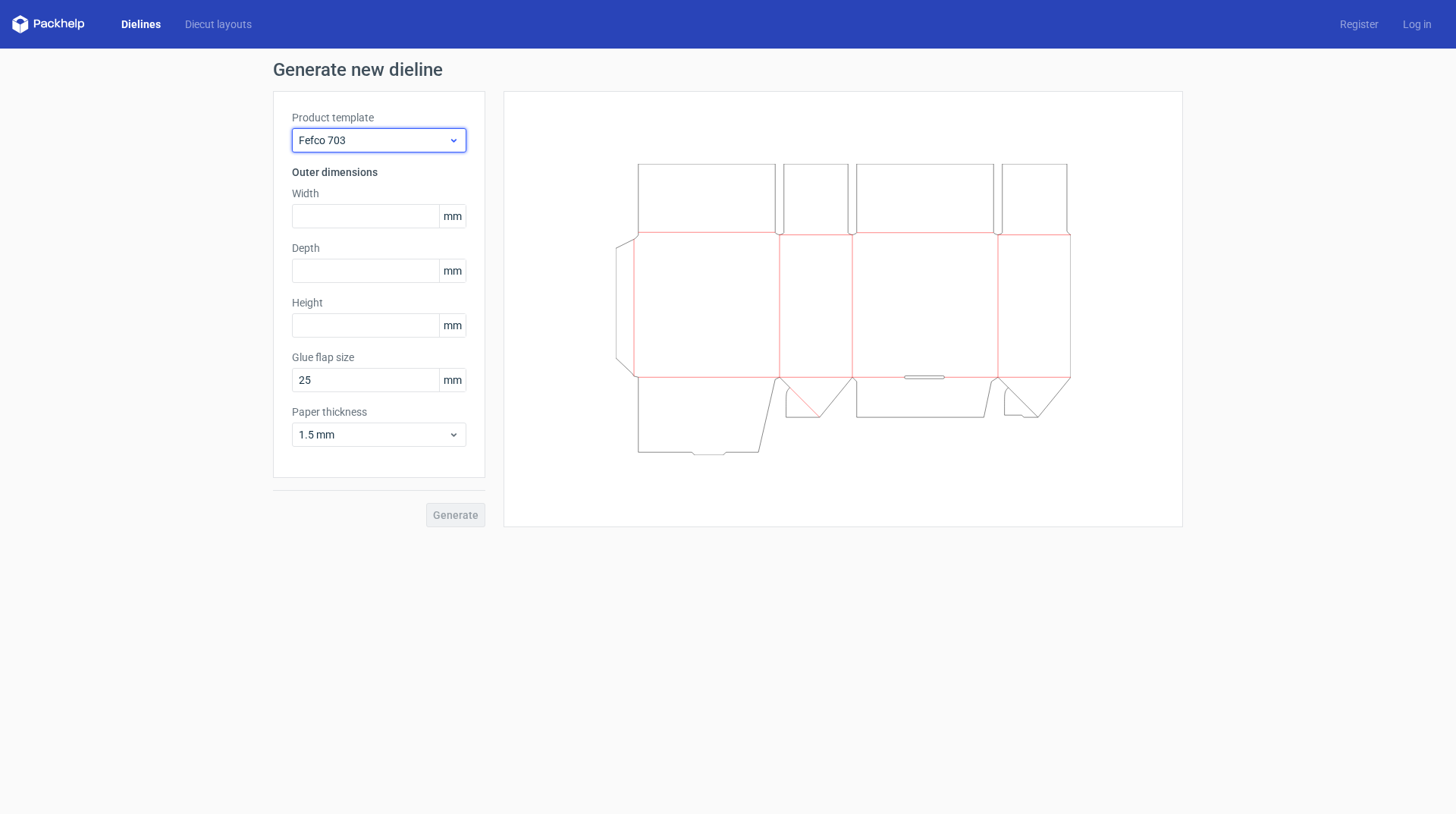
click at [434, 144] on span "Fefco 703" at bounding box center [373, 140] width 150 height 15
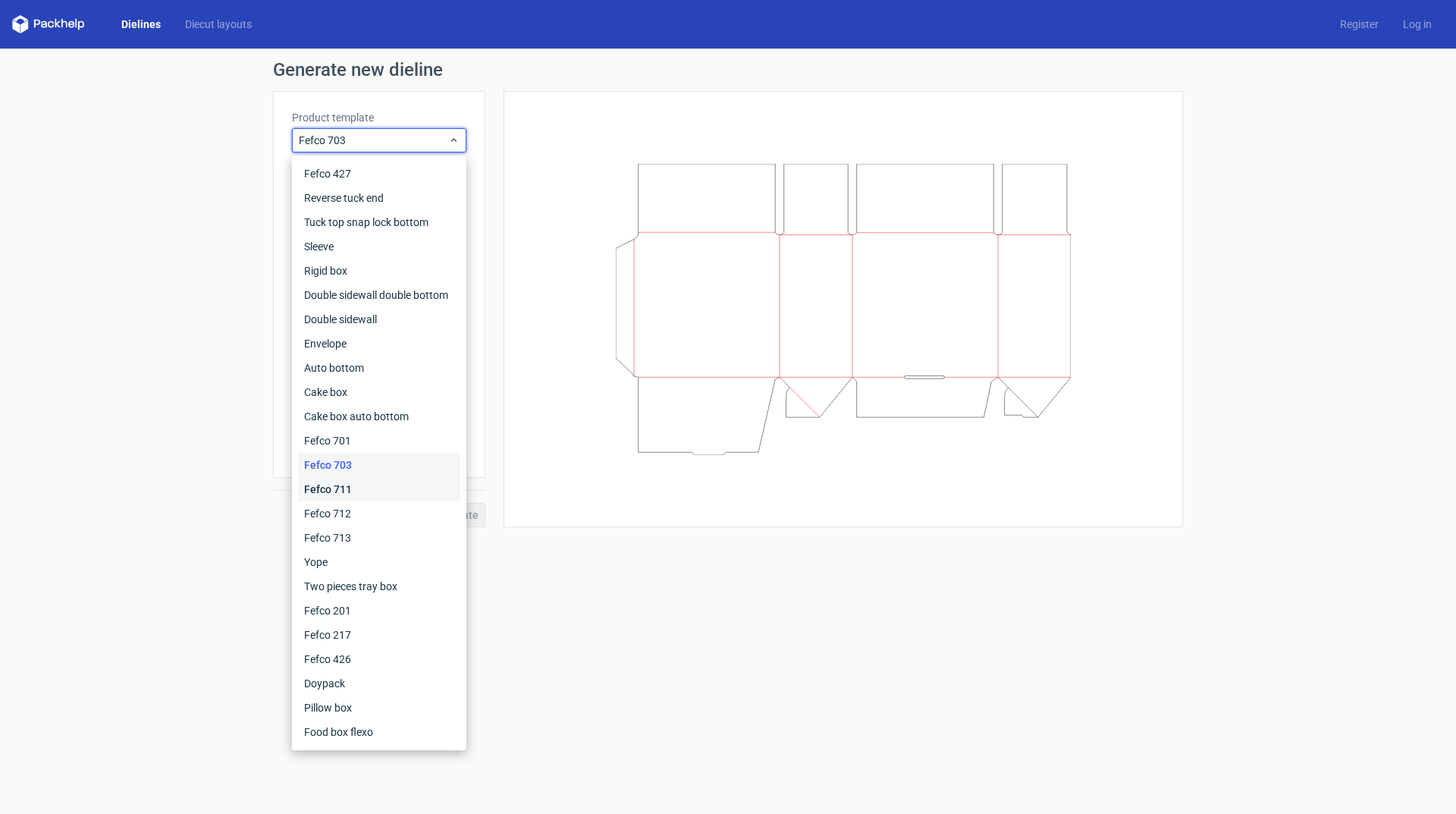
click at [375, 491] on div "Fefco 711" at bounding box center [379, 490] width 162 height 25
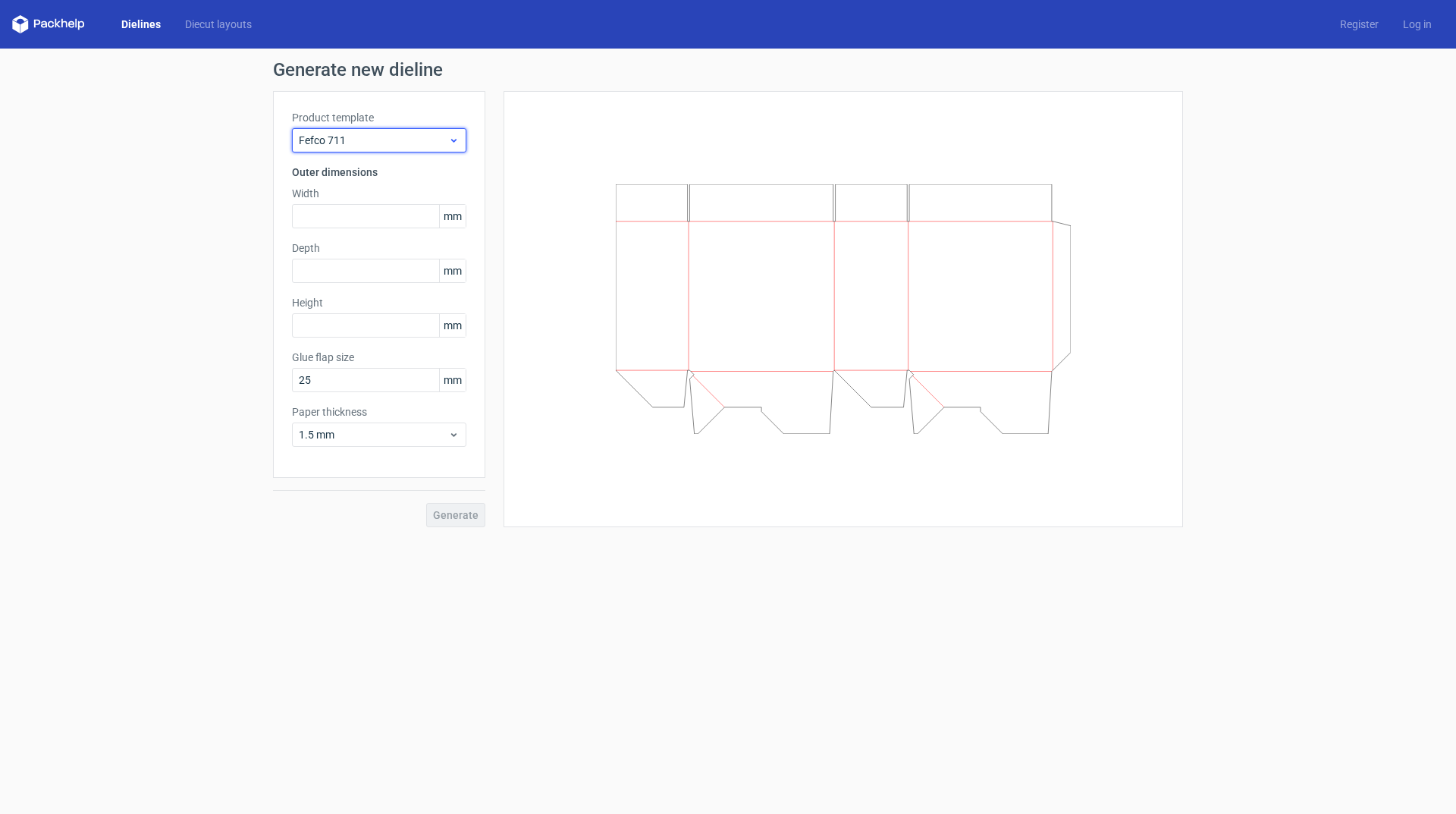
click at [455, 141] on use at bounding box center [454, 141] width 5 height 4
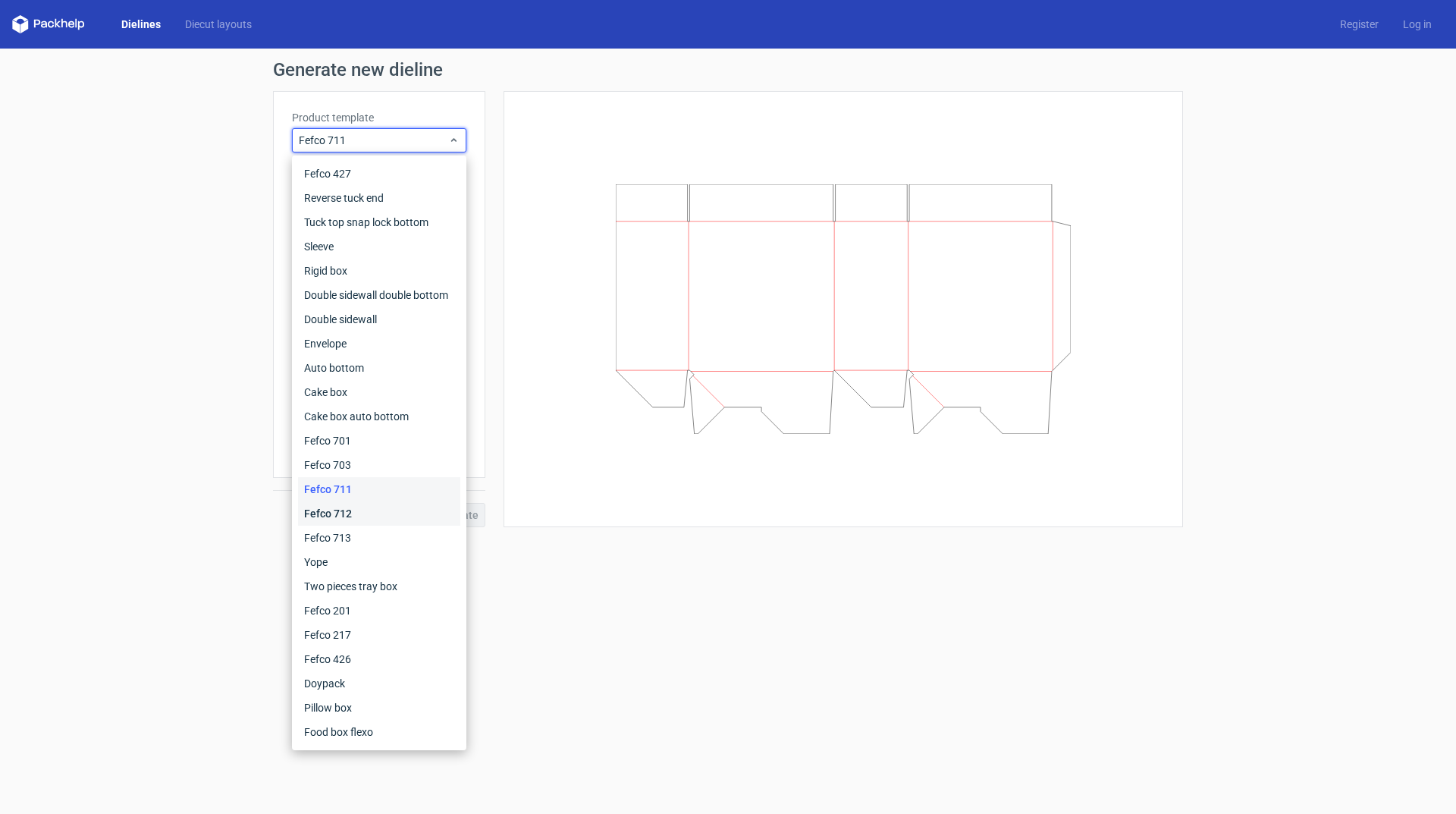
click at [415, 509] on div "Fefco 712" at bounding box center [379, 514] width 162 height 25
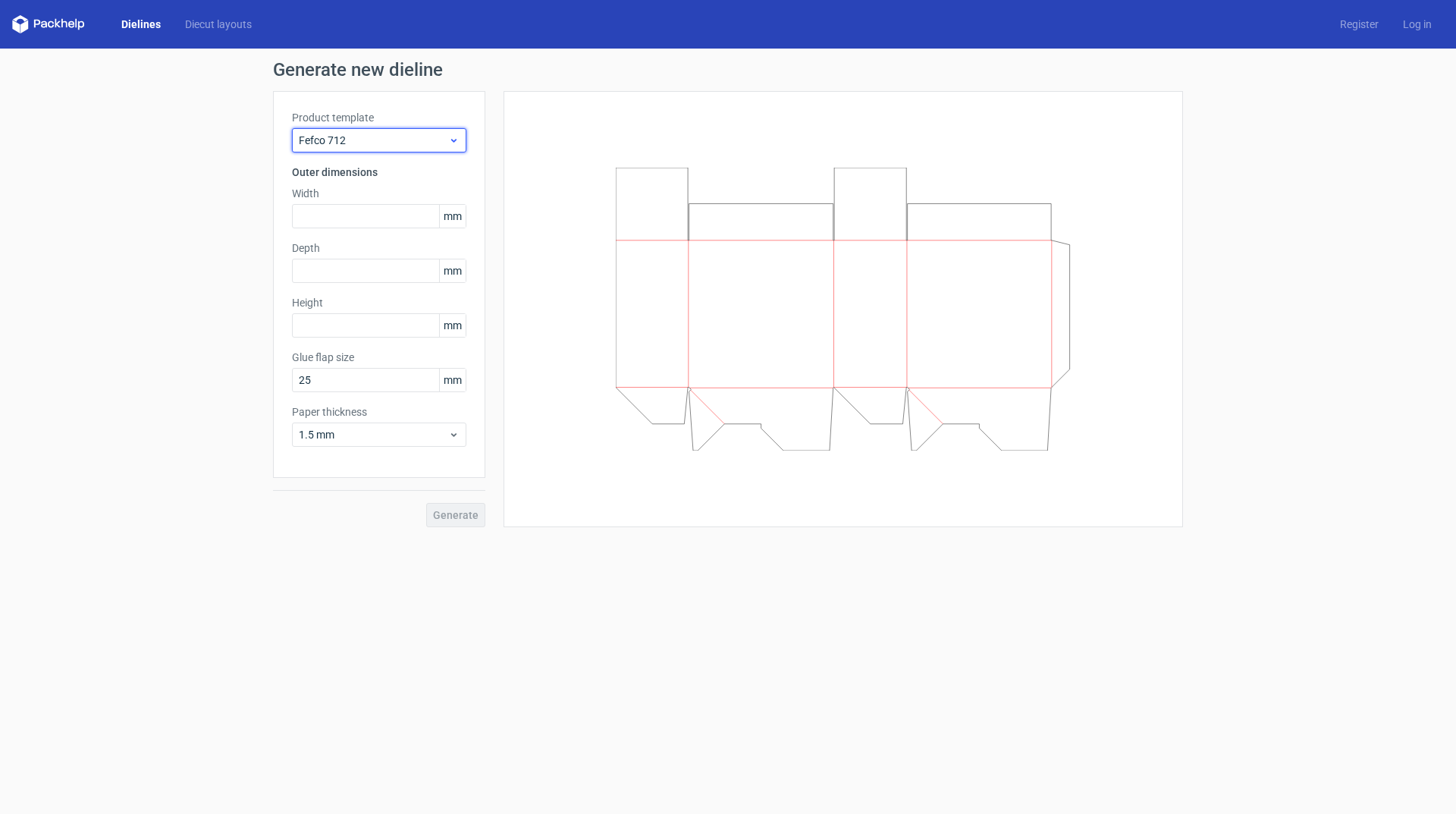
click at [450, 144] on icon at bounding box center [454, 140] width 11 height 12
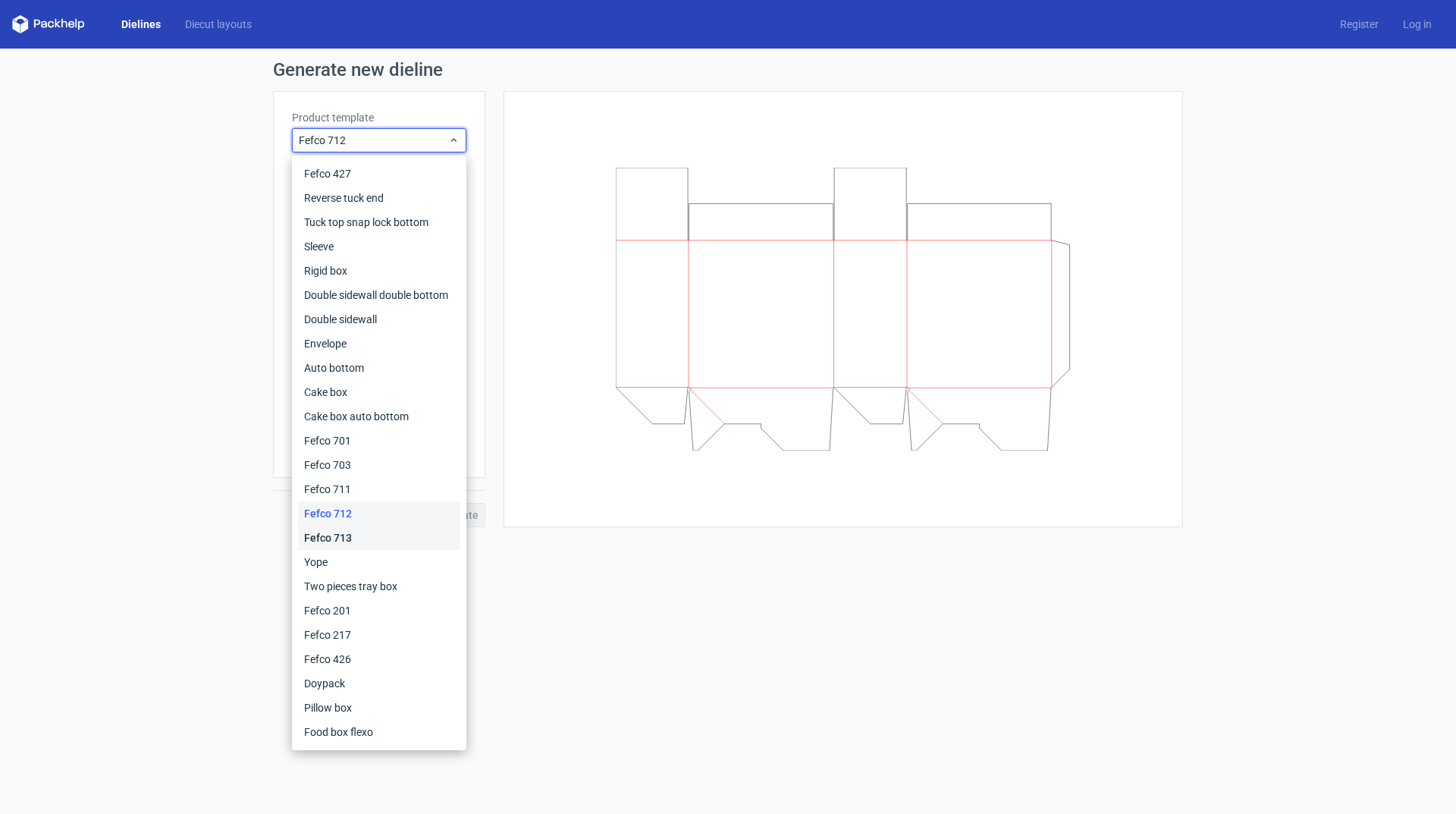
click at [399, 535] on div "Fefco 713" at bounding box center [379, 538] width 162 height 25
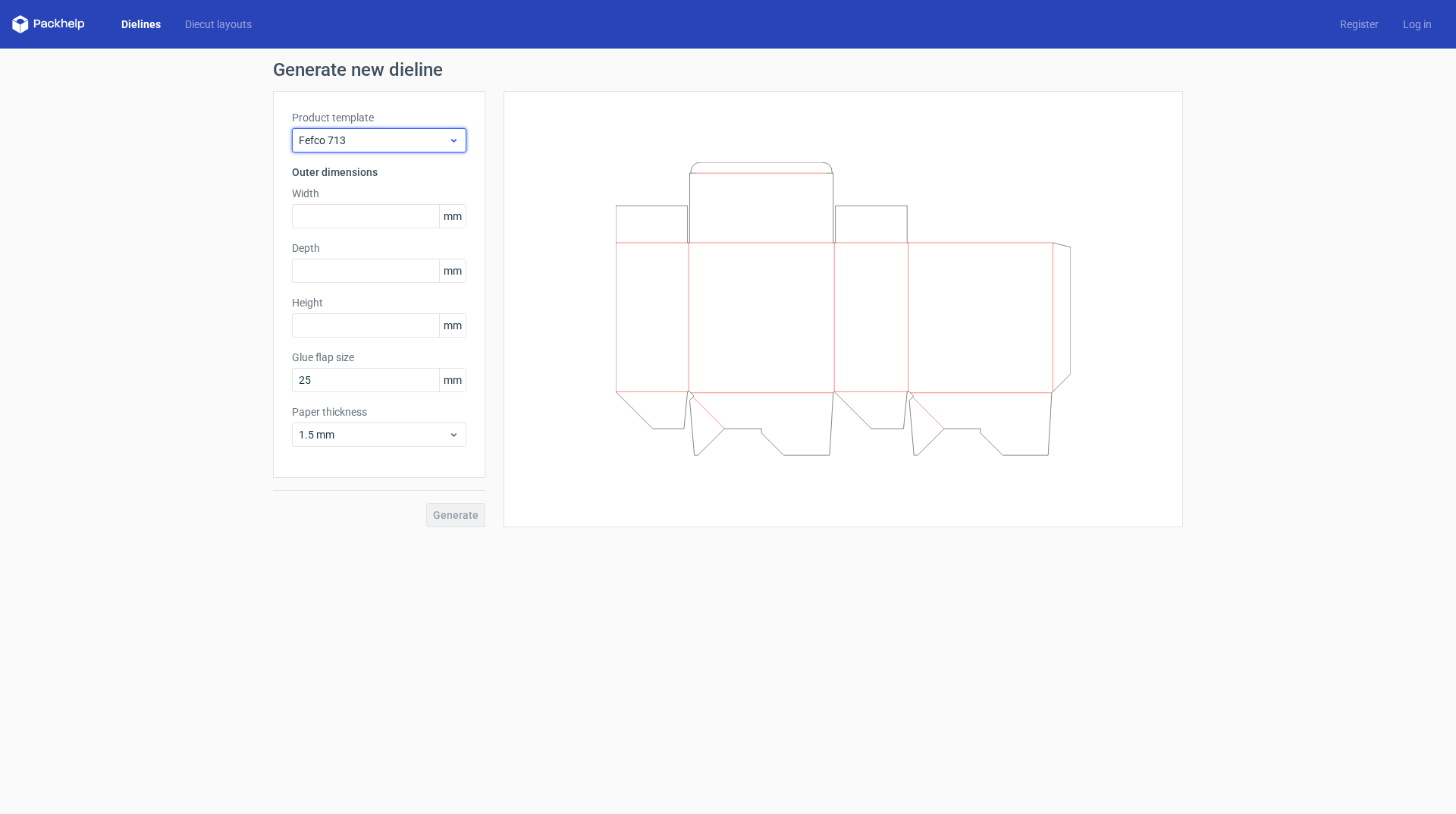
click at [452, 144] on icon at bounding box center [454, 140] width 11 height 12
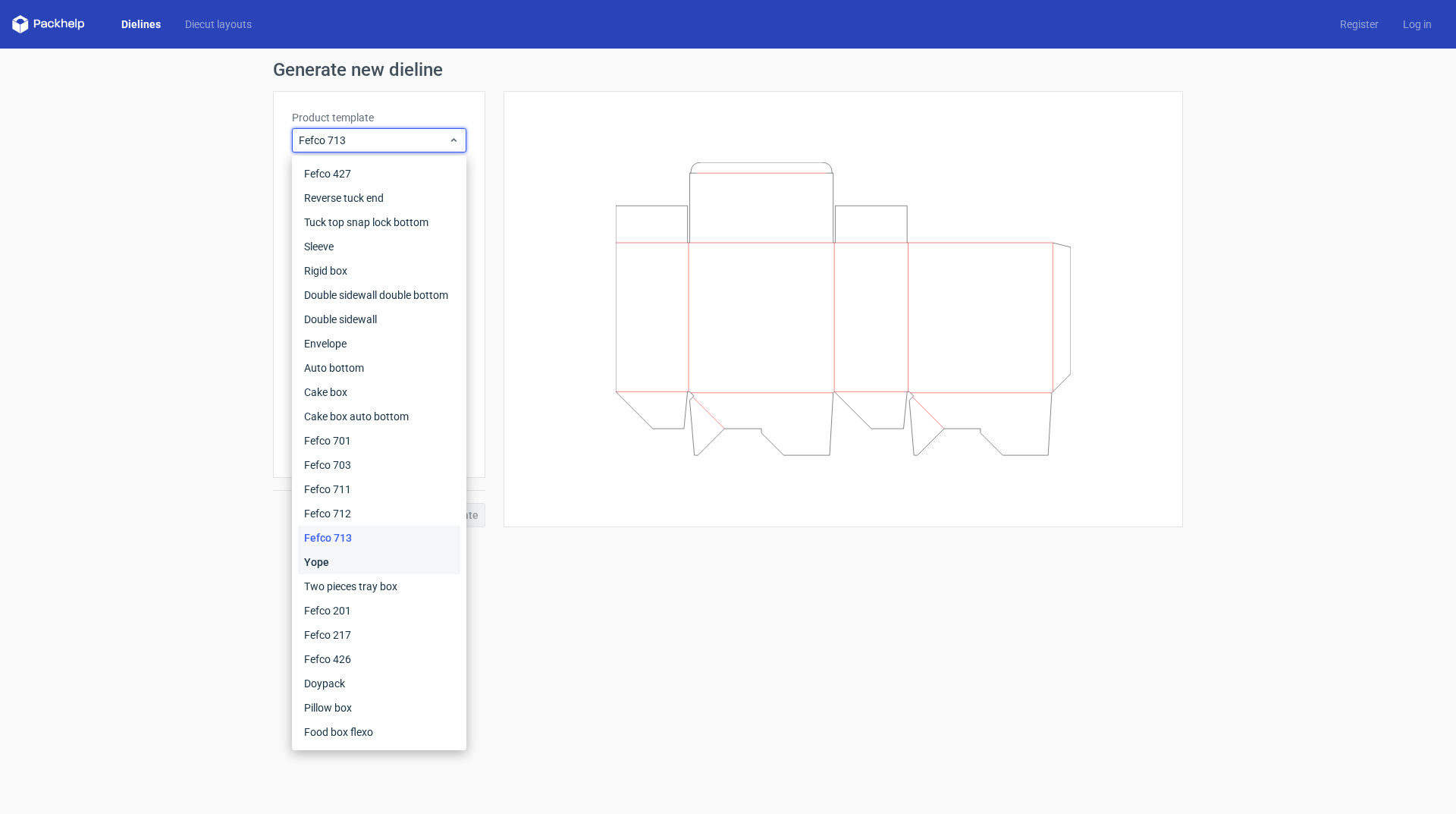
click at [402, 566] on div "Yope" at bounding box center [379, 562] width 162 height 25
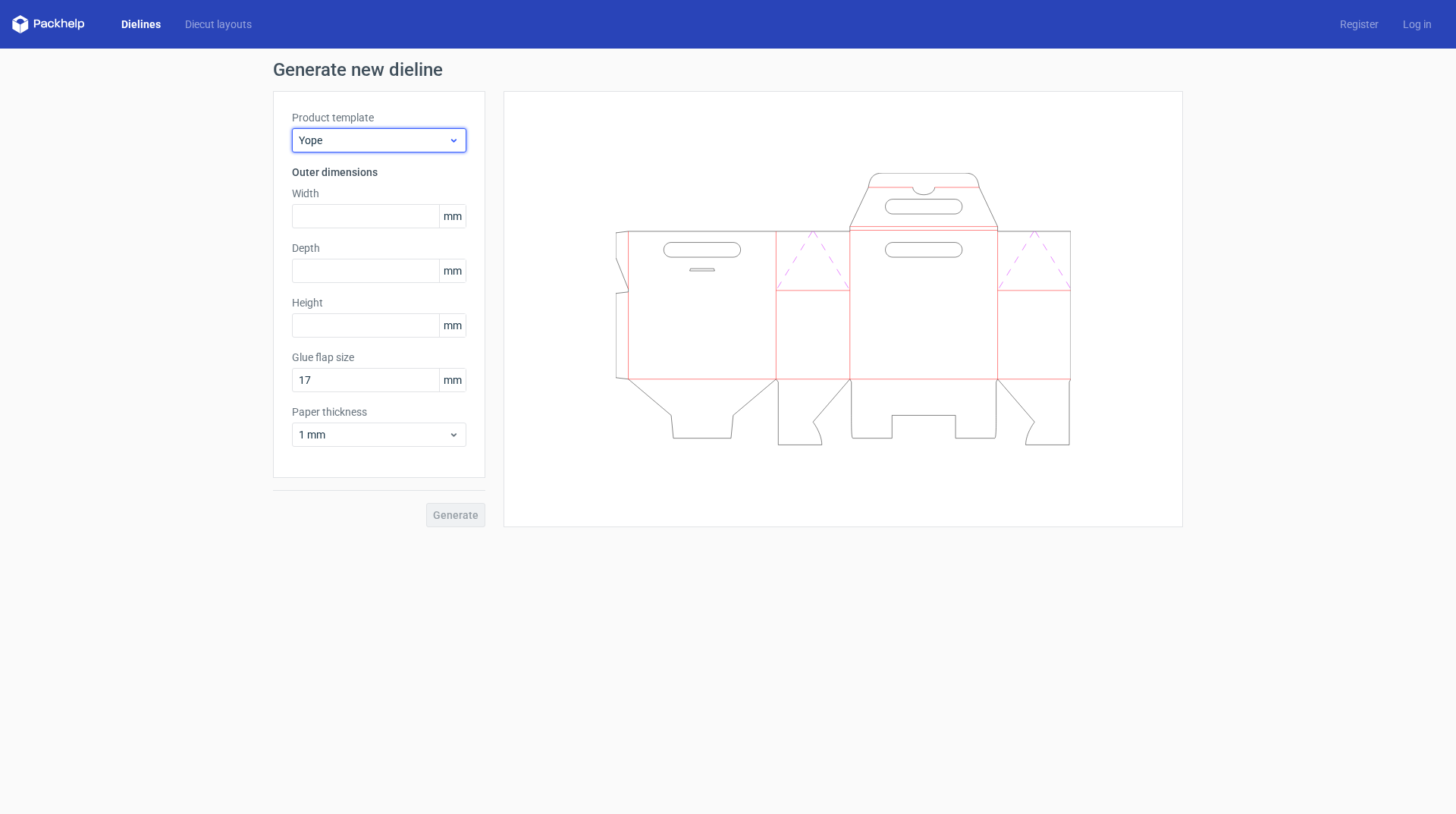
click at [434, 137] on span "Yope" at bounding box center [373, 140] width 150 height 15
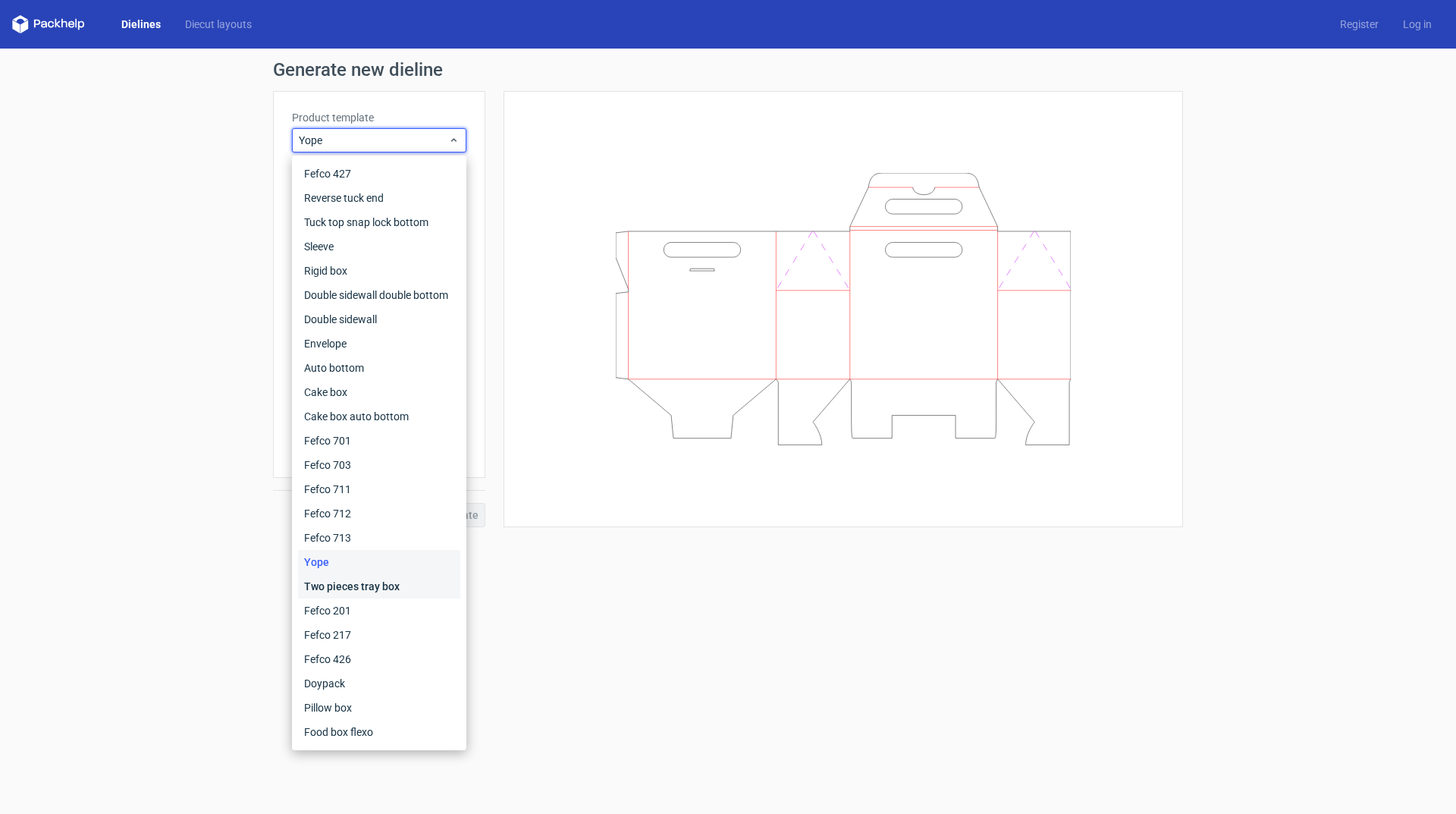
click at [412, 590] on div "Two pieces tray box" at bounding box center [379, 587] width 162 height 25
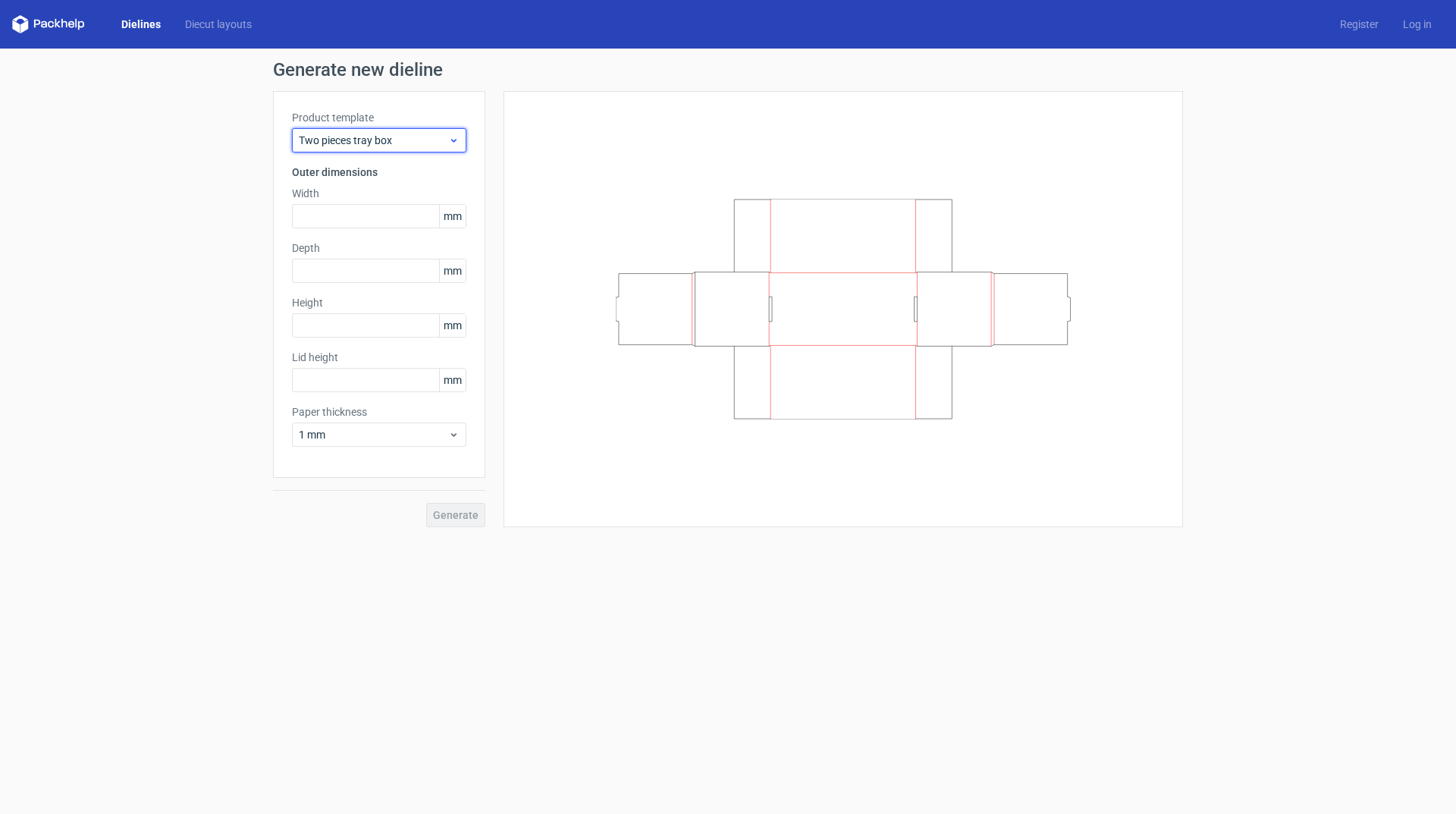
click at [456, 137] on icon at bounding box center [454, 140] width 11 height 12
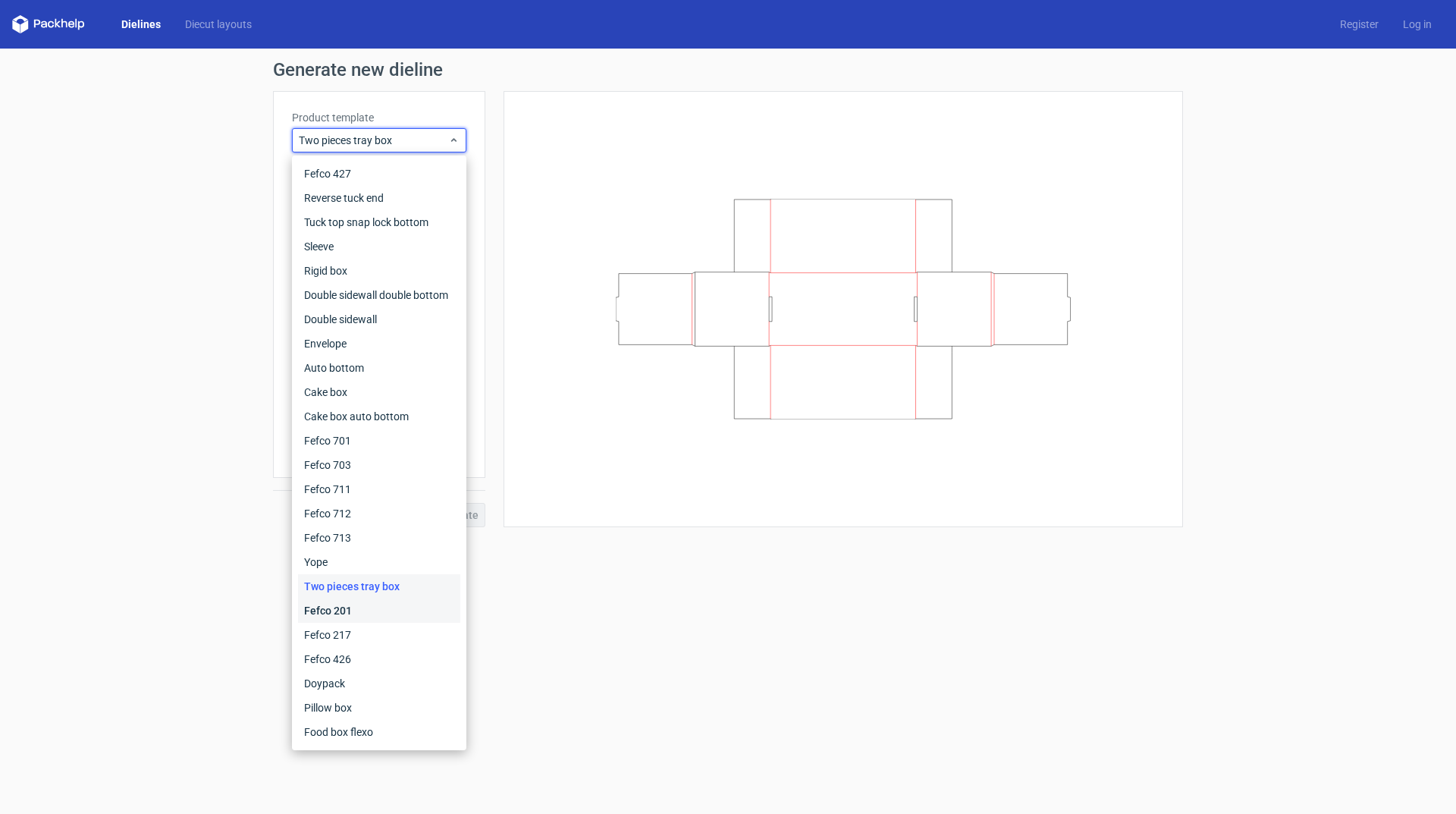
click at [393, 614] on div "Fefco 201" at bounding box center [379, 610] width 162 height 25
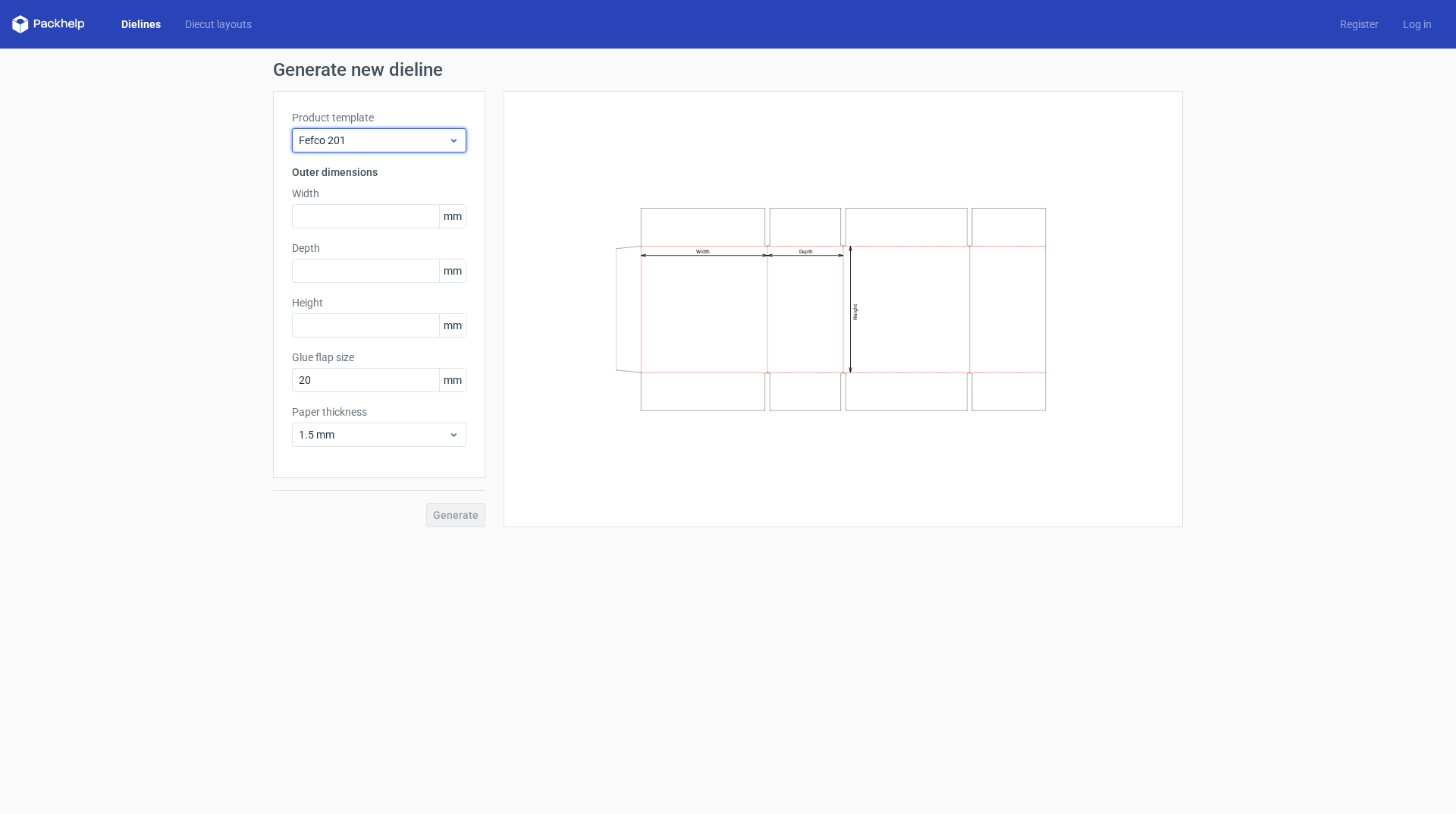
click at [446, 144] on span "Fefco 201" at bounding box center [373, 140] width 150 height 15
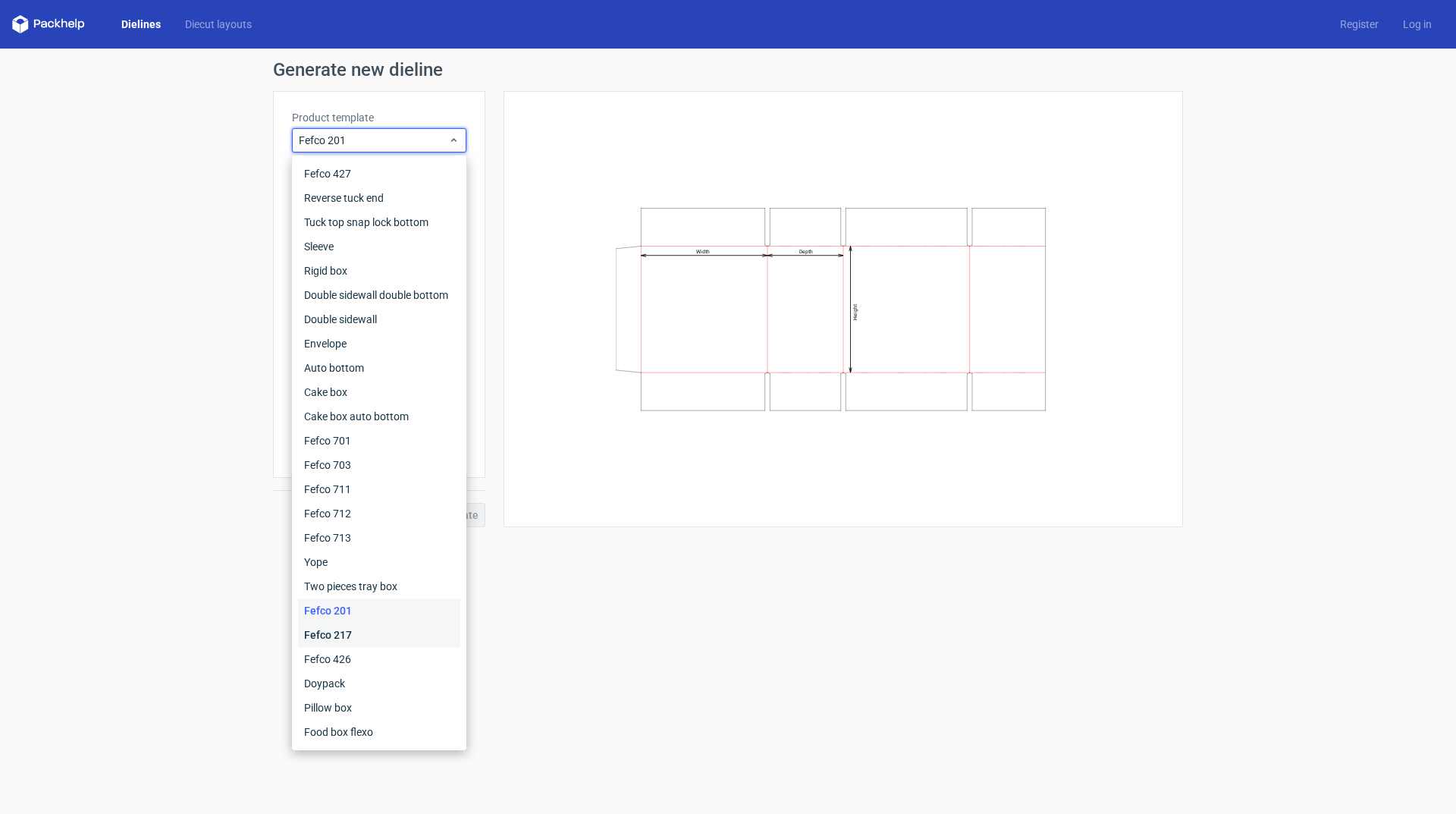
click at [383, 630] on div "Fefco 217" at bounding box center [379, 635] width 162 height 25
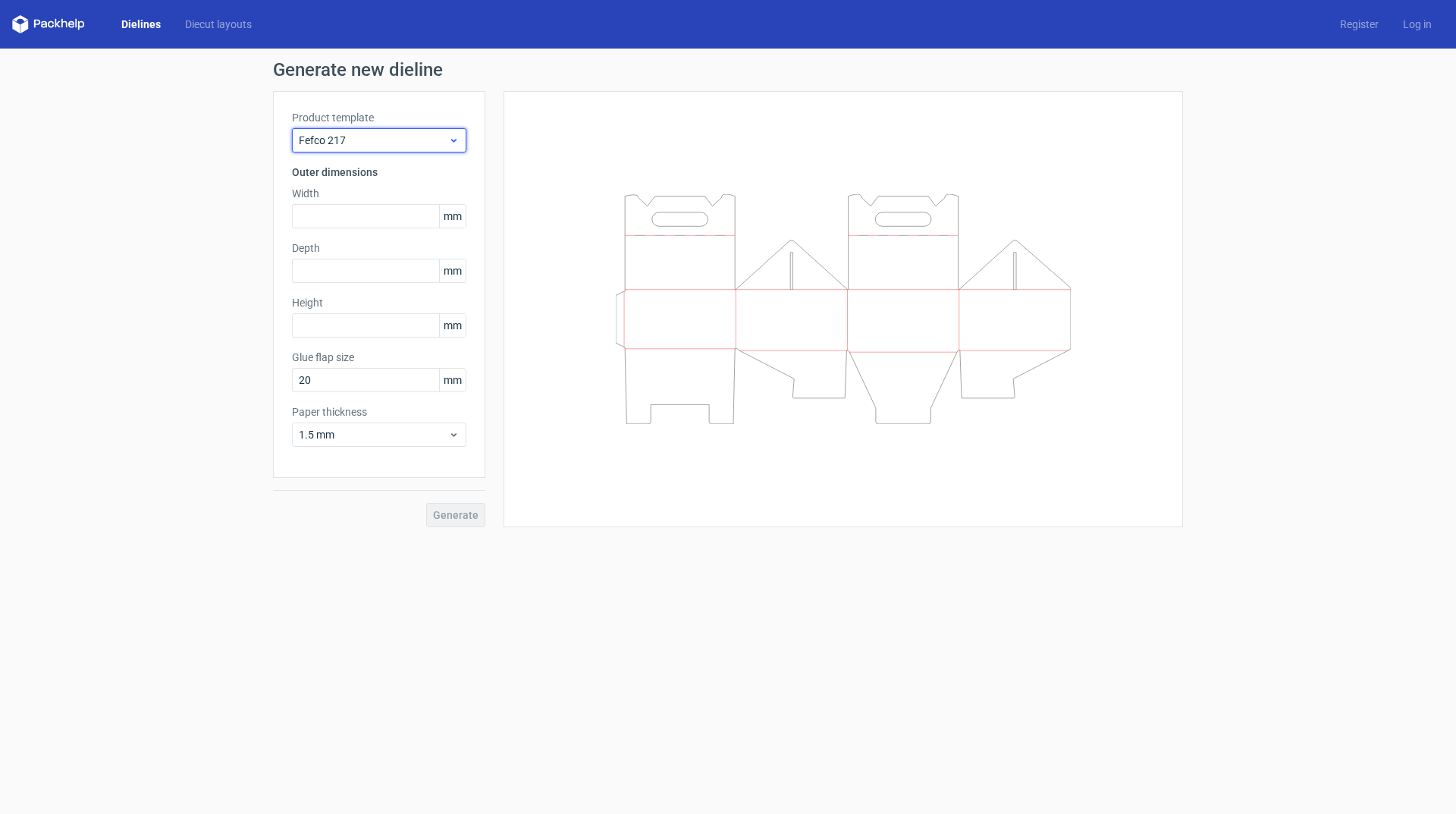
click at [446, 134] on span "Fefco 217" at bounding box center [373, 140] width 150 height 15
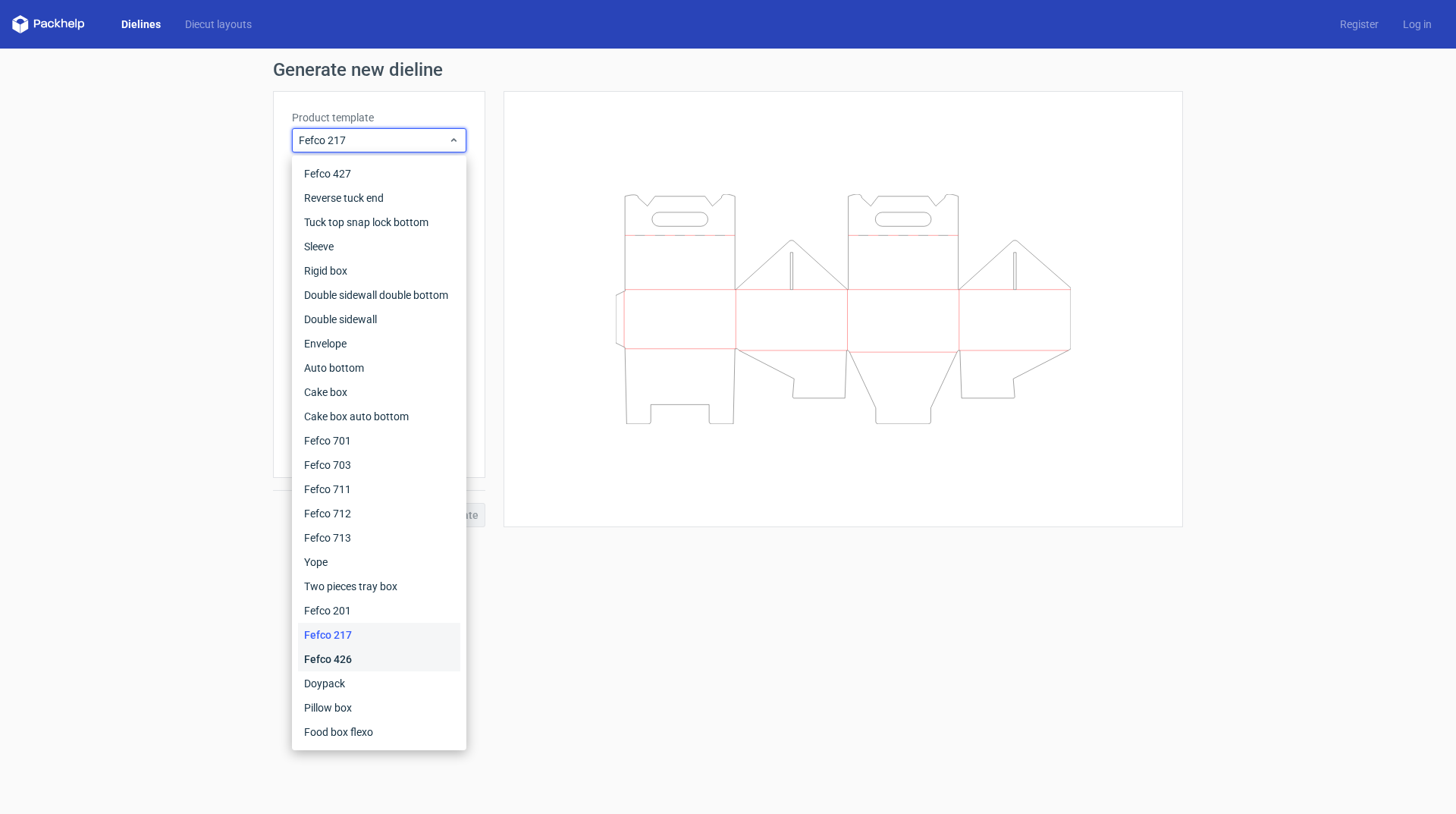
click at [398, 651] on div "Fefco 426" at bounding box center [379, 659] width 162 height 25
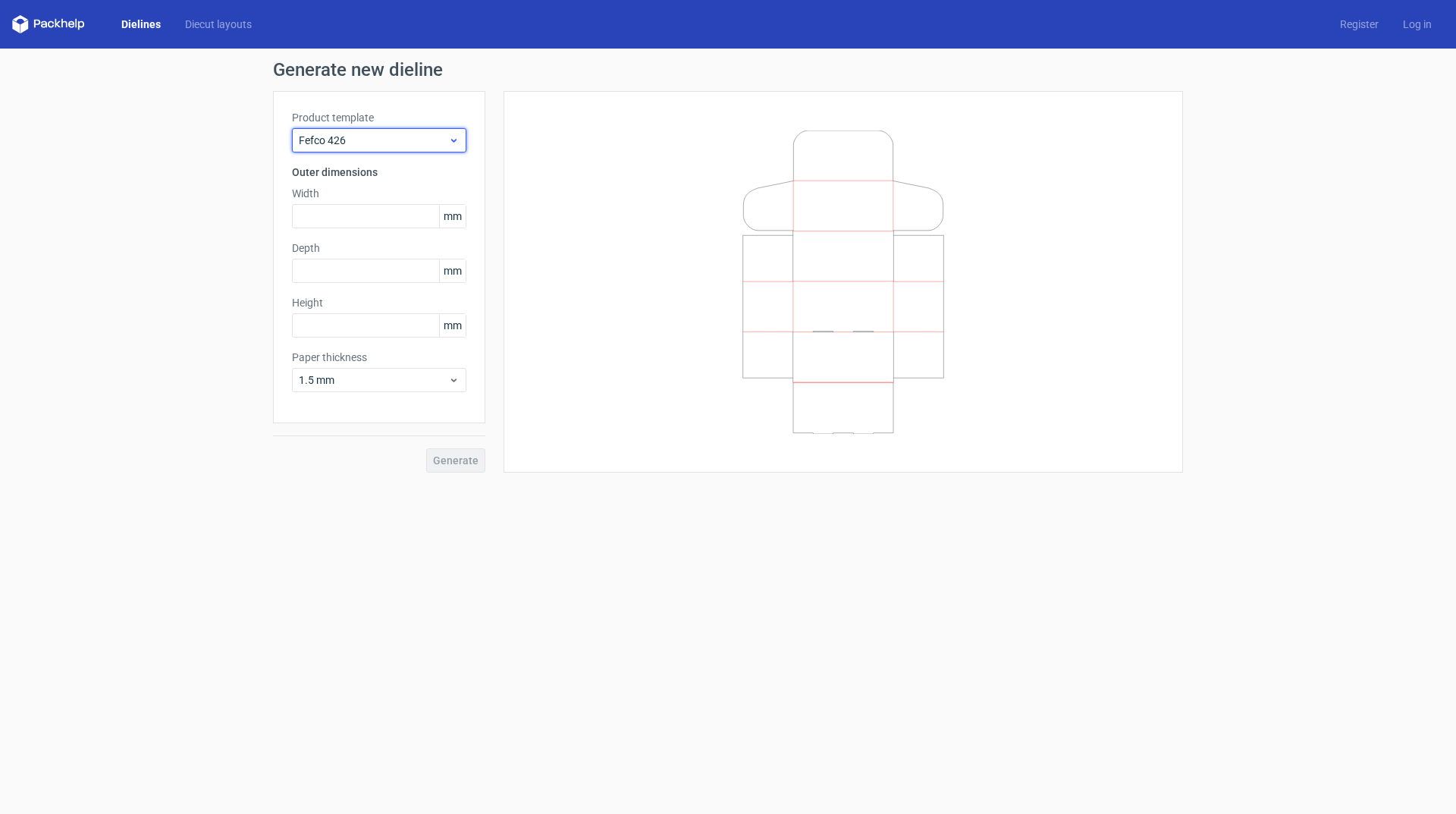
click at [440, 139] on span "Fefco 426" at bounding box center [373, 140] width 150 height 15
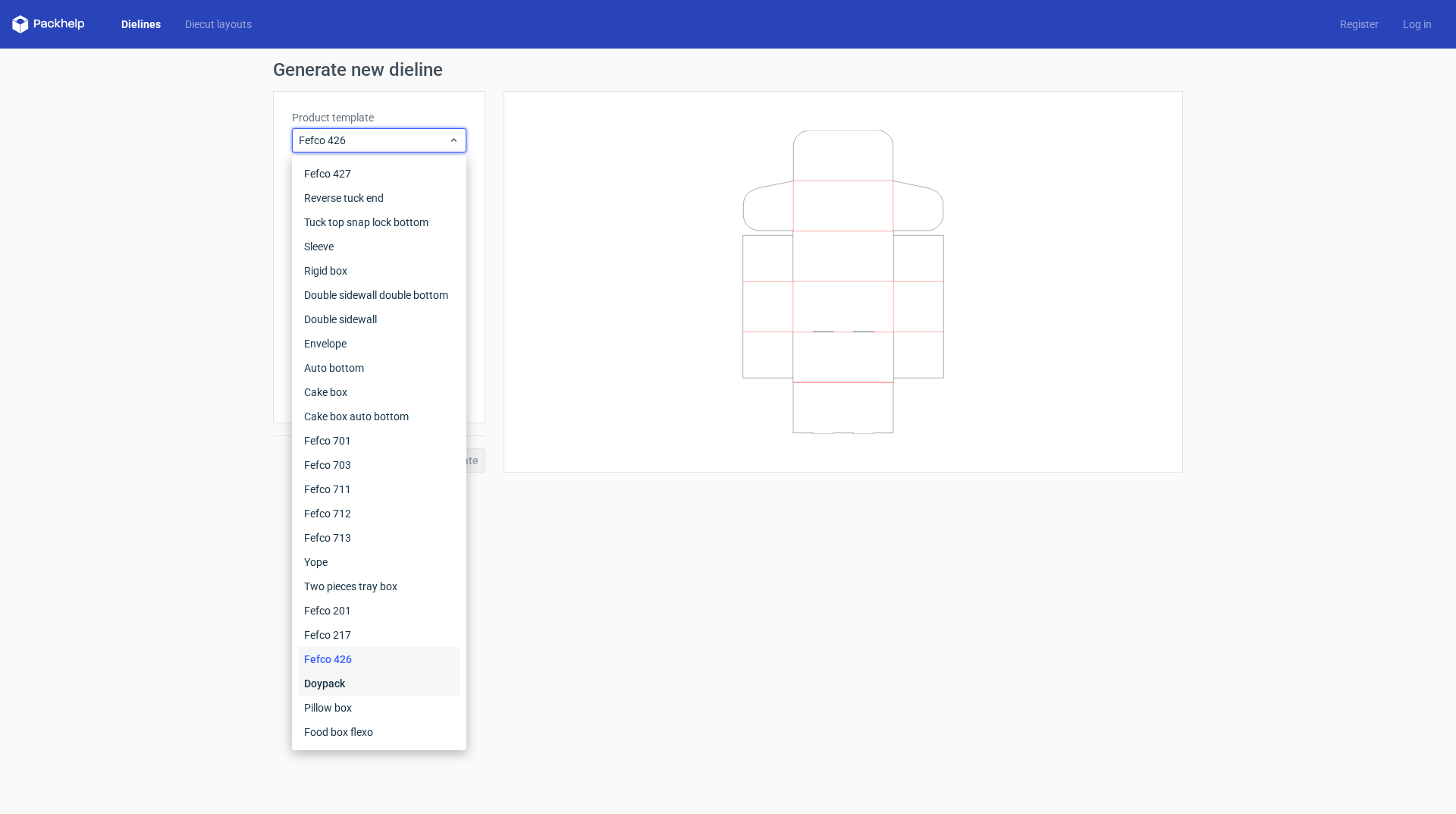
click at [370, 684] on div "Doypack" at bounding box center [379, 684] width 162 height 25
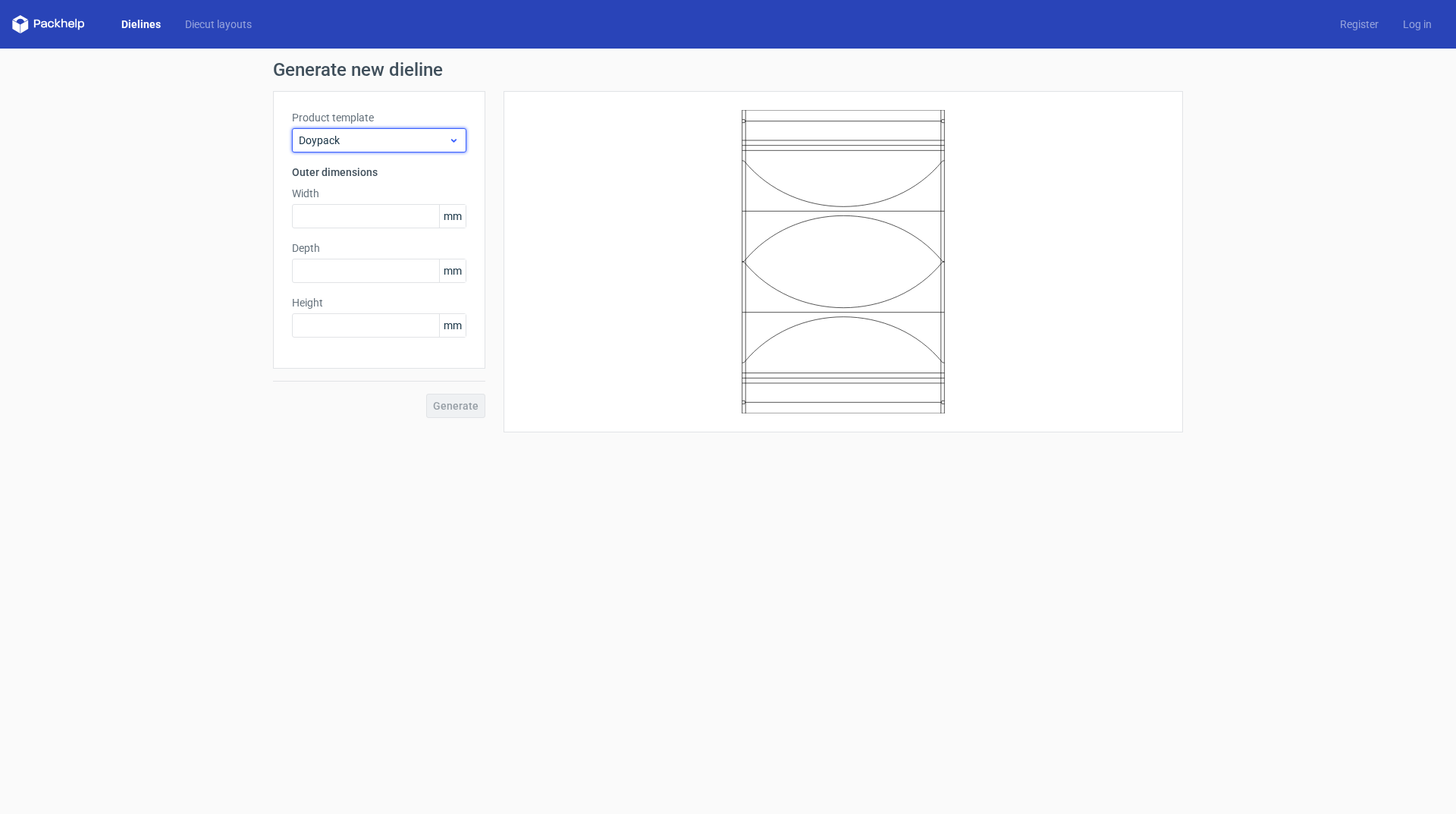
click at [450, 142] on icon at bounding box center [454, 140] width 11 height 12
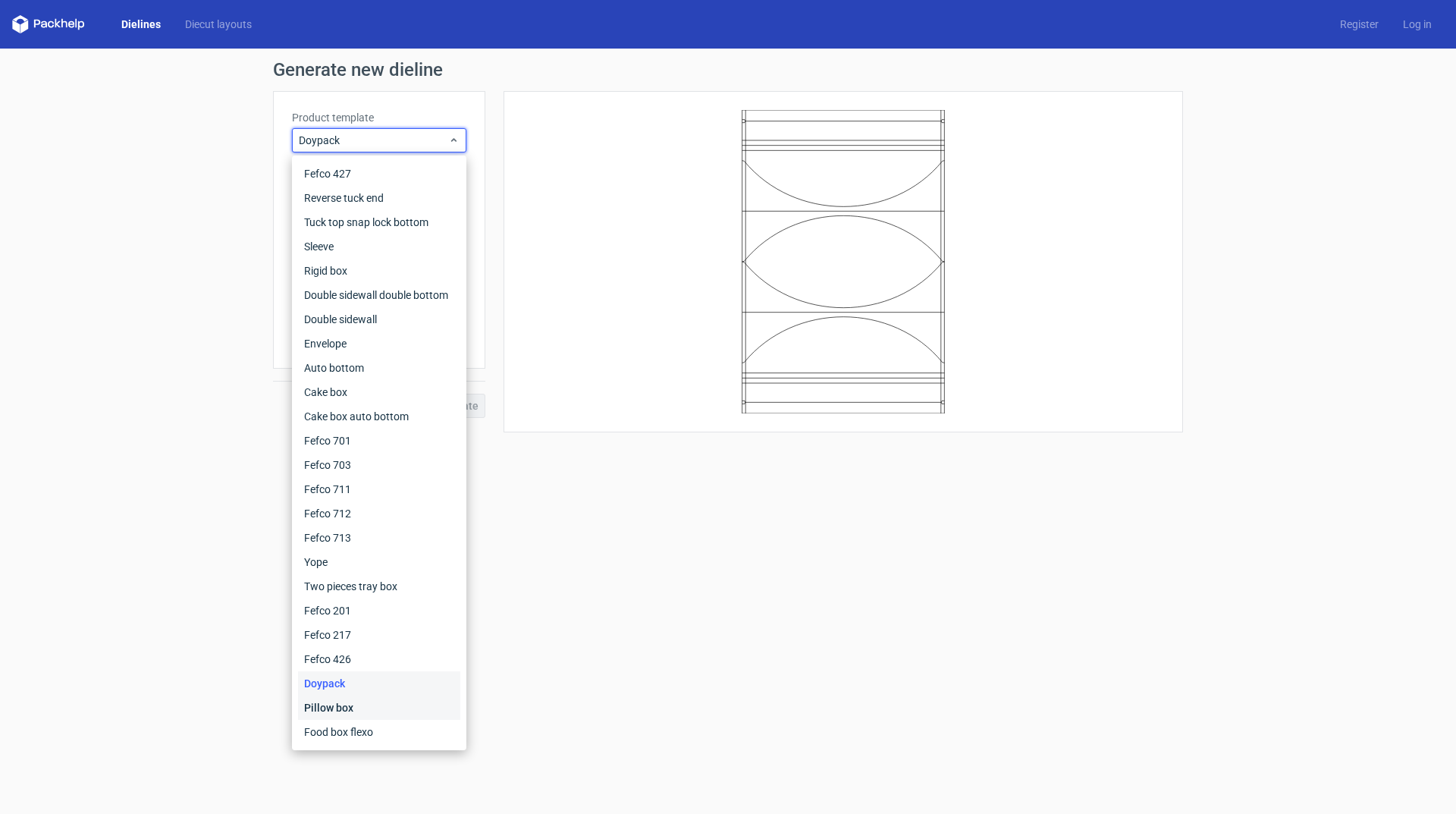
click at [410, 701] on div "Pillow box" at bounding box center [379, 708] width 162 height 25
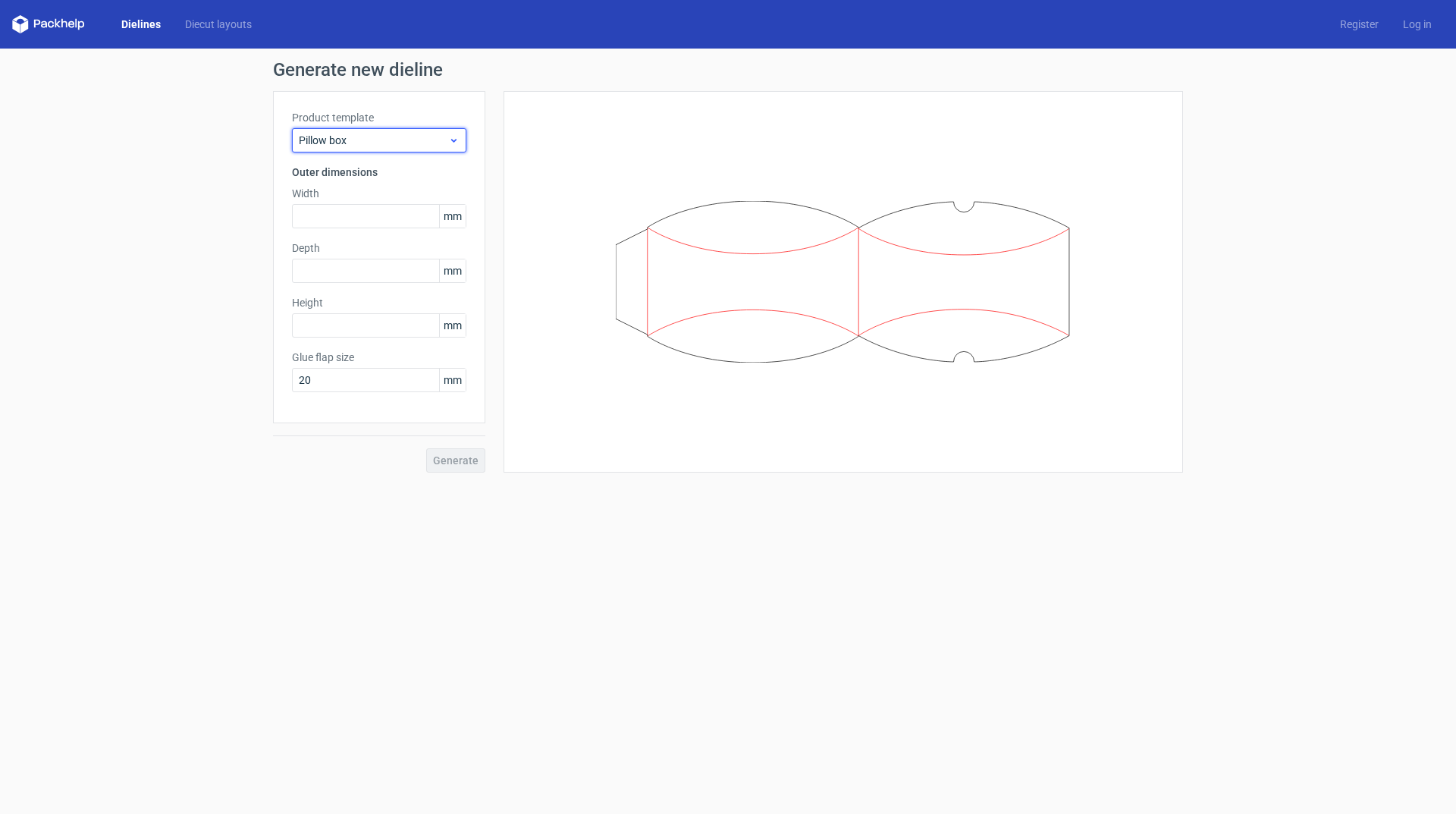
click at [443, 140] on span "Pillow box" at bounding box center [373, 140] width 150 height 15
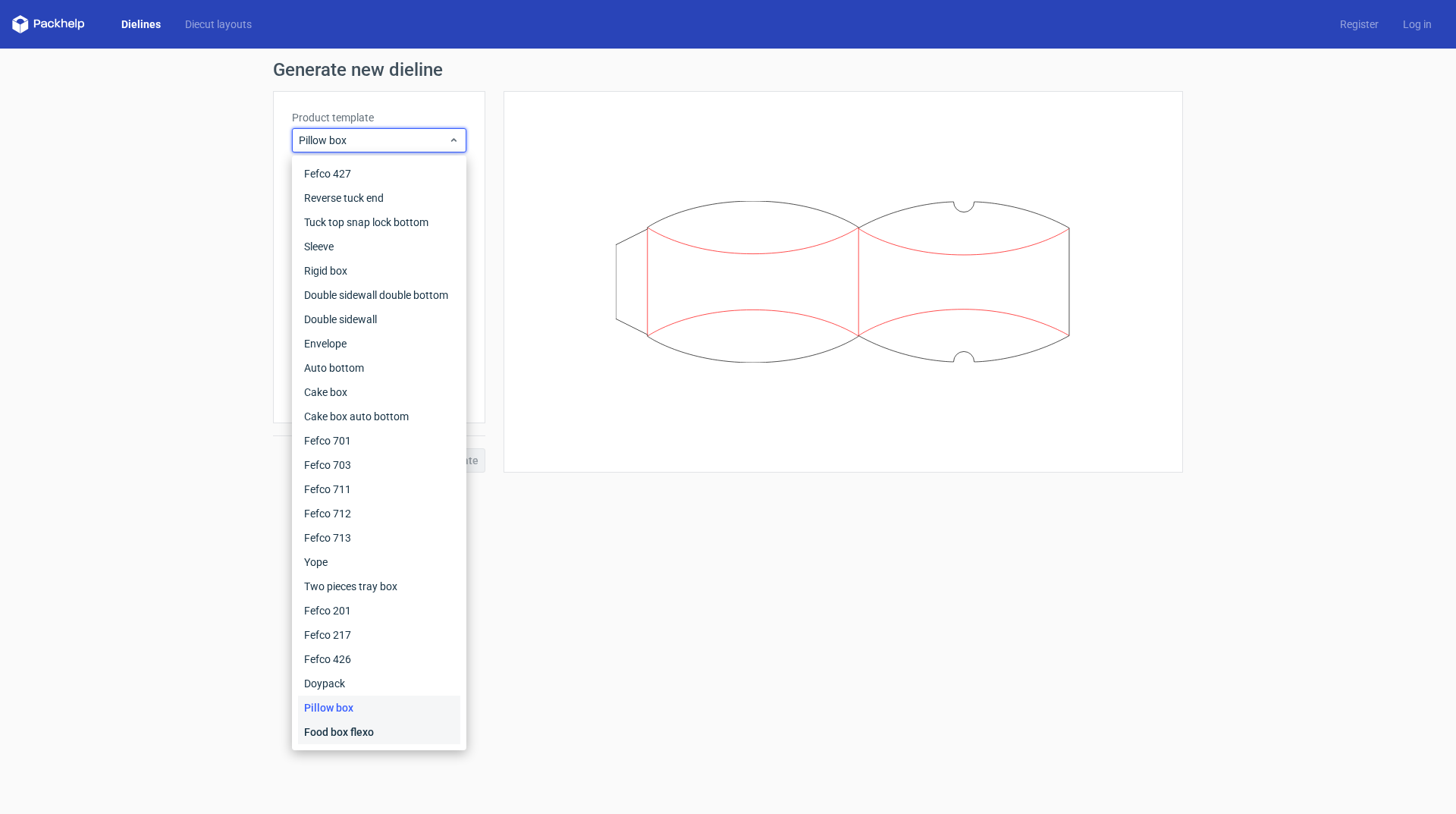
click at [381, 729] on div "Food box flexo" at bounding box center [379, 732] width 162 height 25
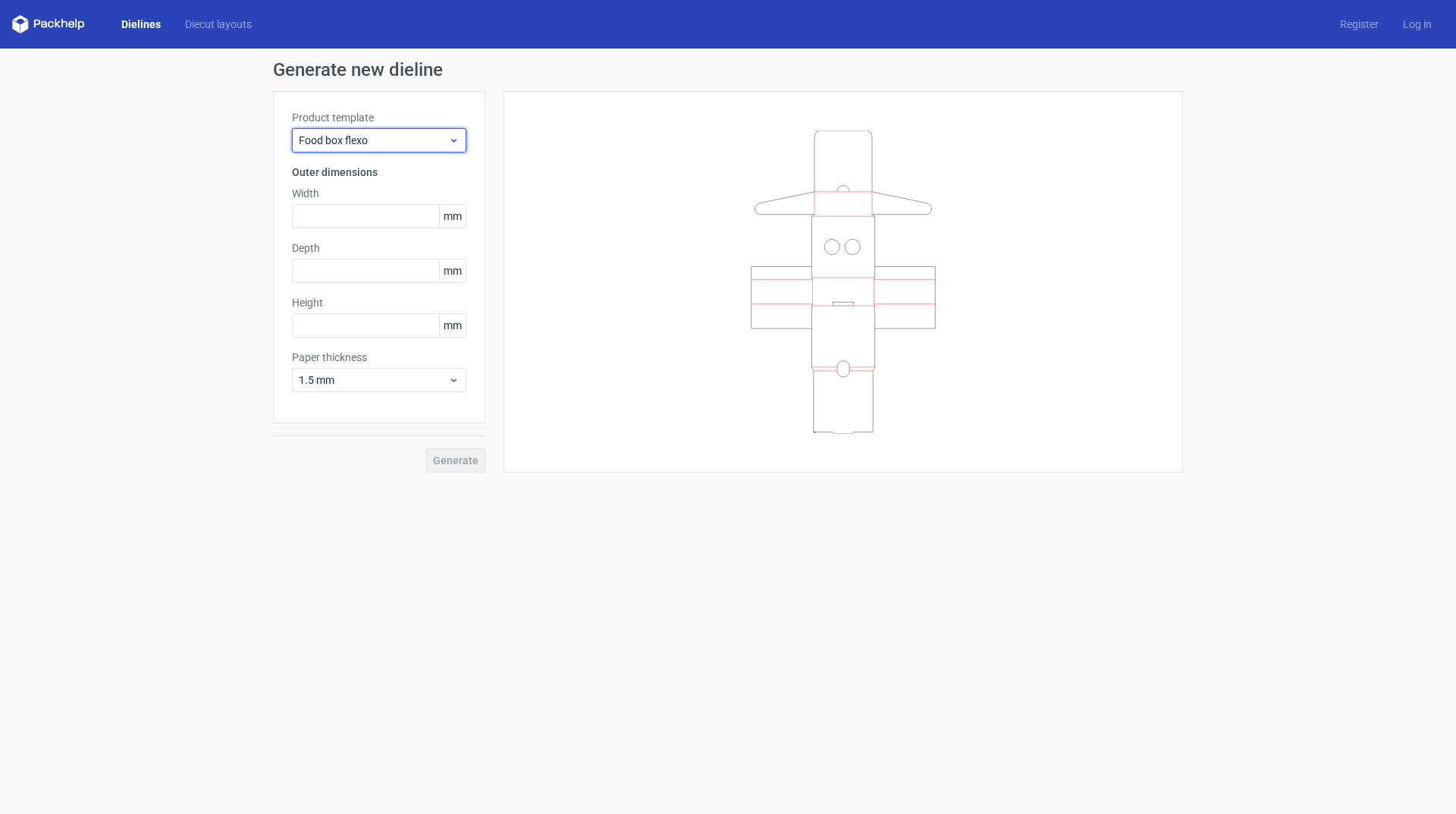
click at [456, 134] on div "Food box flexo" at bounding box center [379, 141] width 174 height 25
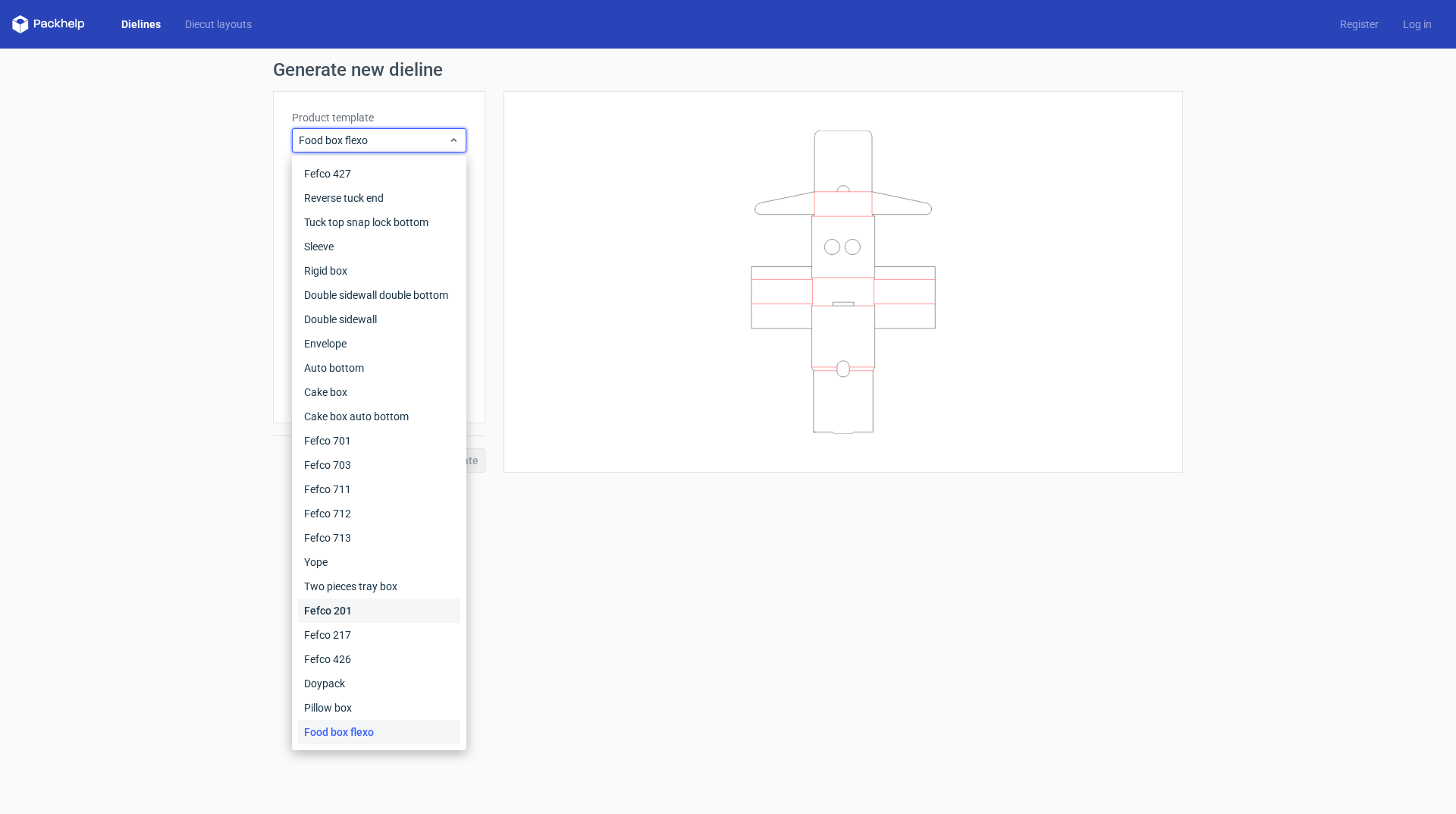
click at [403, 611] on div "Fefco 201" at bounding box center [379, 610] width 162 height 25
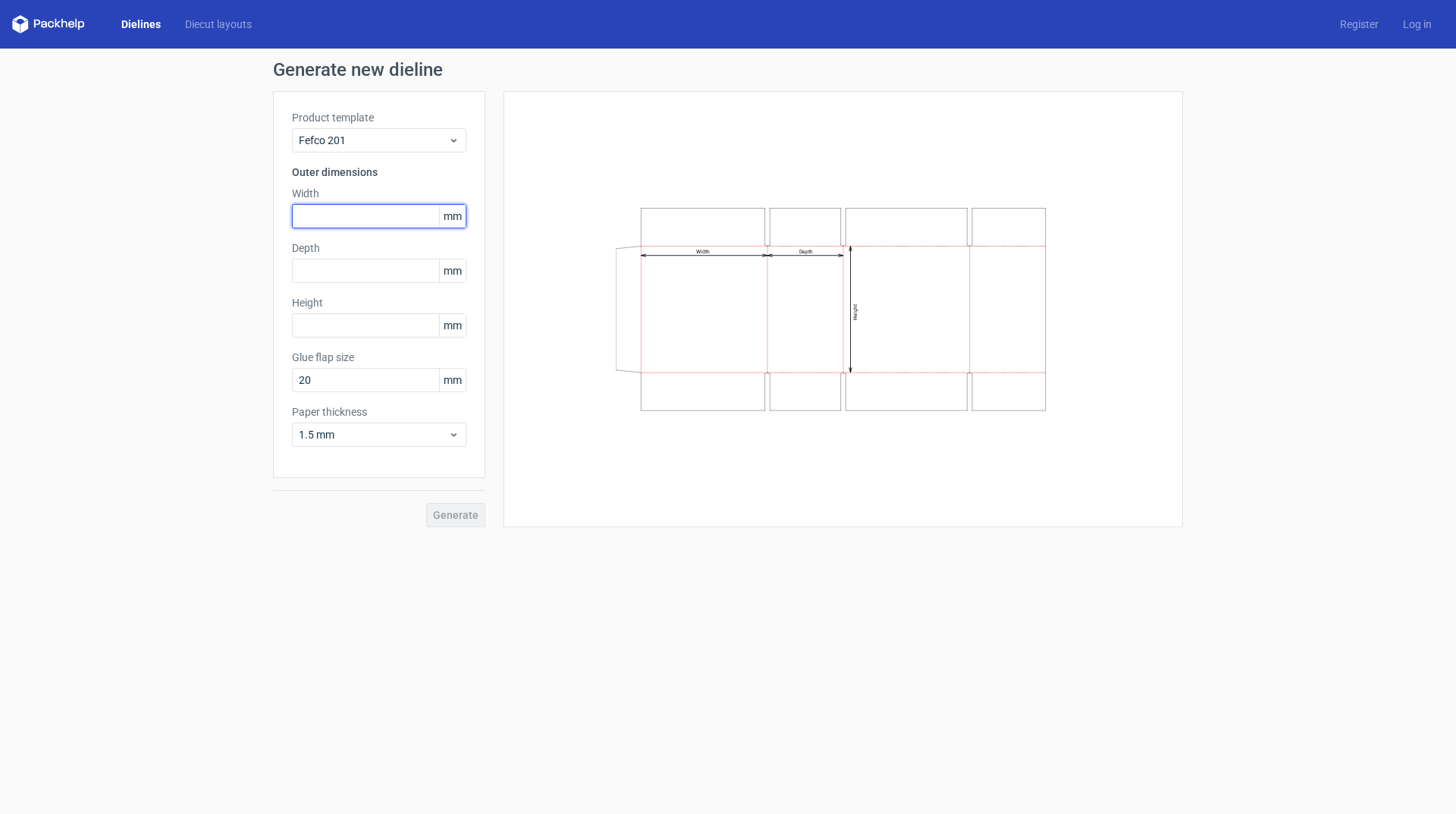
click at [358, 221] on input "text" at bounding box center [379, 217] width 174 height 25
type input "405"
click at [325, 271] on input "text" at bounding box center [379, 271] width 174 height 25
type input "290"
click at [346, 328] on input "text" at bounding box center [379, 326] width 174 height 25
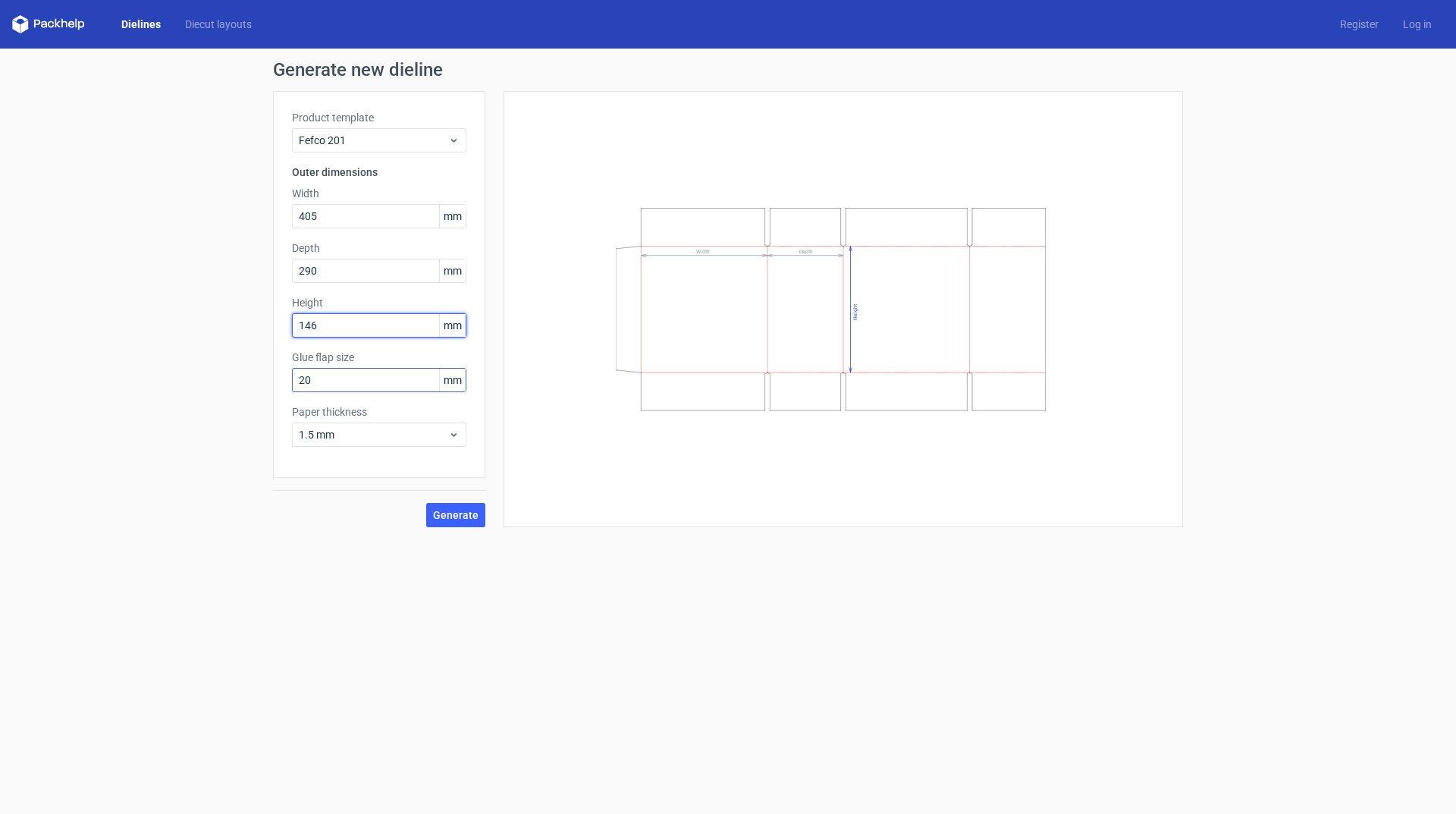
type input "146"
drag, startPoint x: 325, startPoint y: 381, endPoint x: 288, endPoint y: 374, distance: 37.7
click at [288, 374] on div "Product template Fefco 201 Outer dimensions Width 405 mm Depth 290 mm Height 14…" at bounding box center [379, 284] width 212 height 387
type input "0"
click at [401, 331] on input "146" at bounding box center [379, 326] width 174 height 25
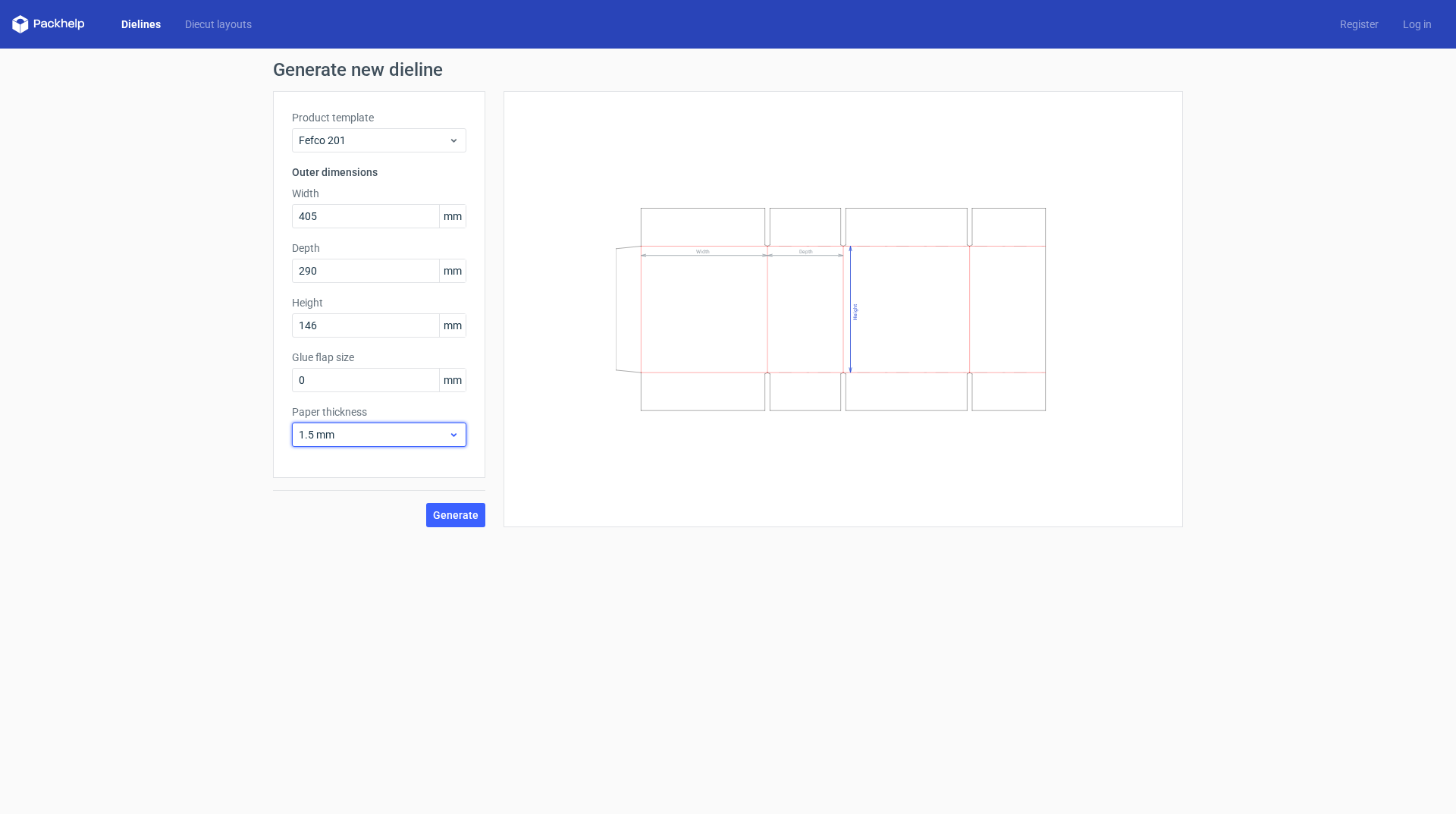
click at [442, 433] on span "1.5 mm" at bounding box center [373, 434] width 150 height 15
click at [353, 590] on div "4 mm" at bounding box center [379, 589] width 162 height 25
click at [387, 378] on input "0" at bounding box center [379, 381] width 174 height 25
click at [456, 514] on span "Generate" at bounding box center [456, 515] width 46 height 11
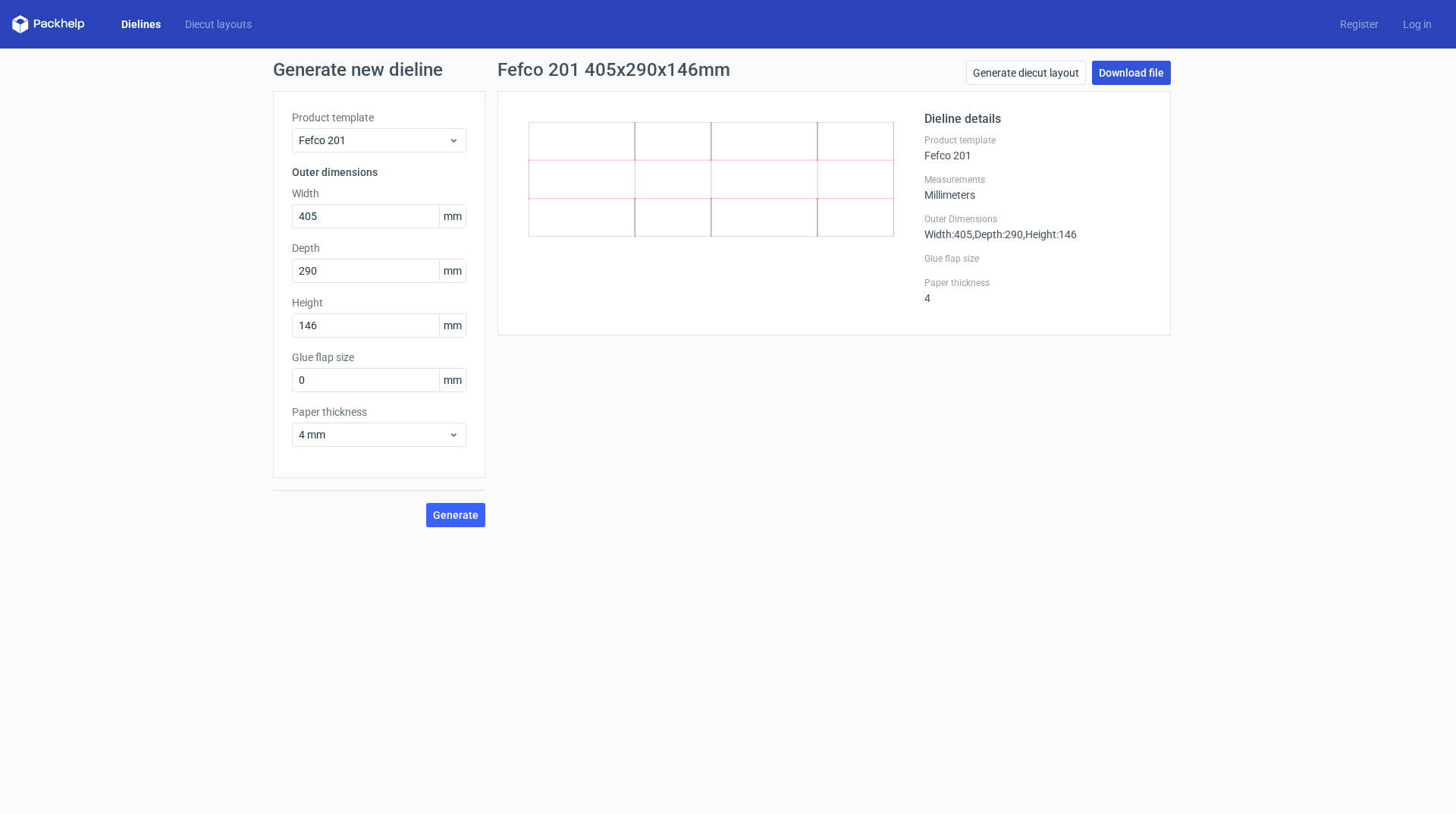
click at [1127, 75] on link "Download file" at bounding box center [1132, 73] width 79 height 25
